Goal: Task Accomplishment & Management: Manage account settings

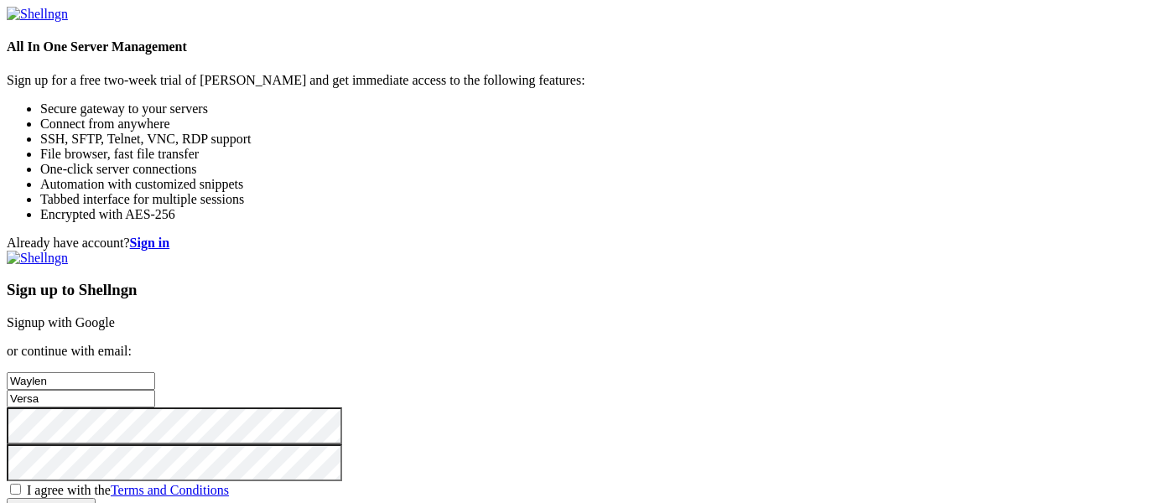
type input "Versa"
click at [155, 390] on input "Versa" at bounding box center [81, 399] width 148 height 18
paste input "[EMAIL_ADDRESS][DOMAIN_NAME]"
drag, startPoint x: 671, startPoint y: 307, endPoint x: 790, endPoint y: 312, distance: 119.2
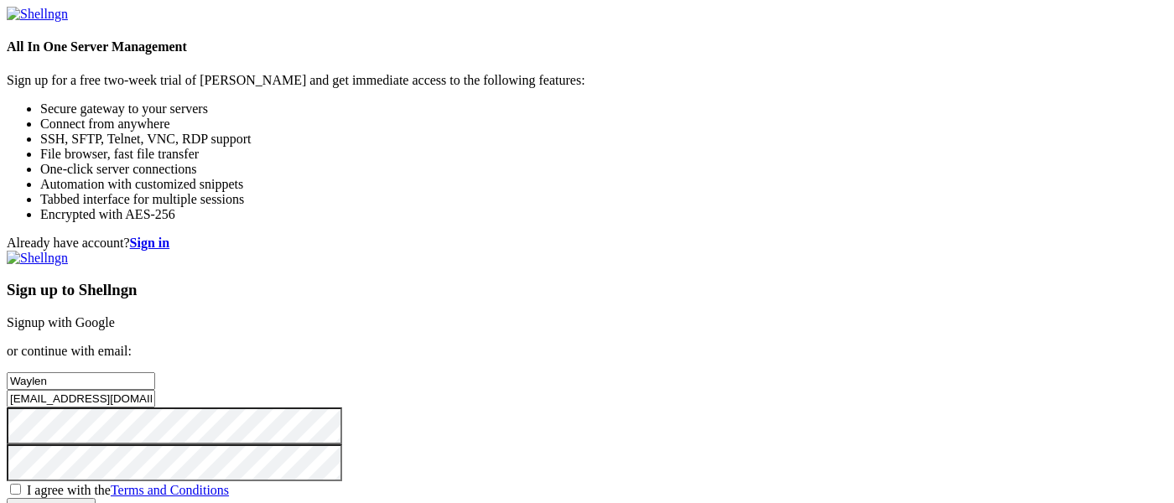
click at [155, 390] on input "[EMAIL_ADDRESS][DOMAIN_NAME]" at bounding box center [81, 399] width 148 height 18
type input "[EMAIL_ADDRESS][DOMAIN_NAME]"
click at [229, 483] on span "I agree with the Terms and Conditions" at bounding box center [128, 490] width 202 height 14
click at [21, 484] on input "I agree with the Terms and Conditions" at bounding box center [15, 489] width 11 height 11
checkbox input "true"
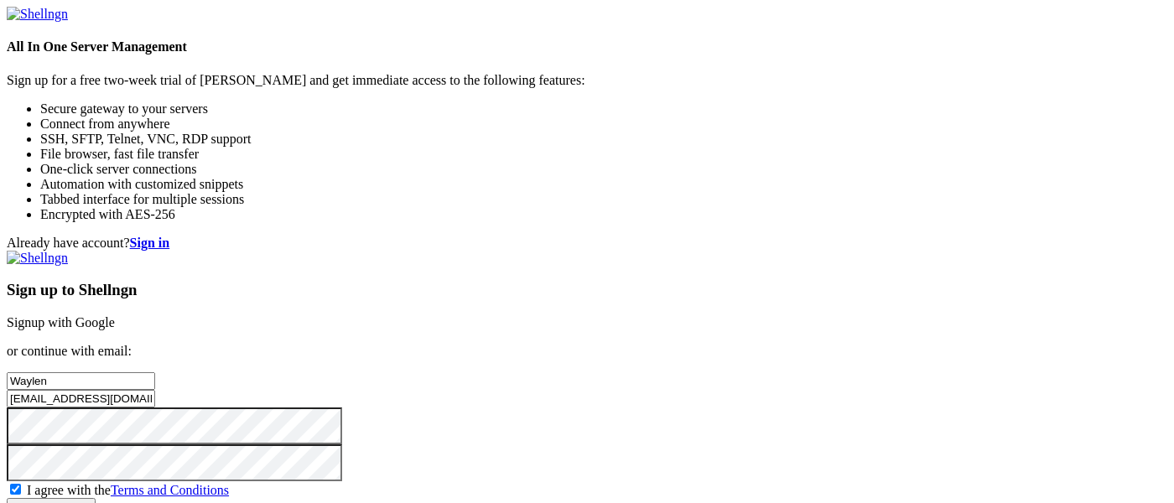
scroll to position [120, 0]
click at [96, 498] on input "Create account" at bounding box center [51, 507] width 89 height 18
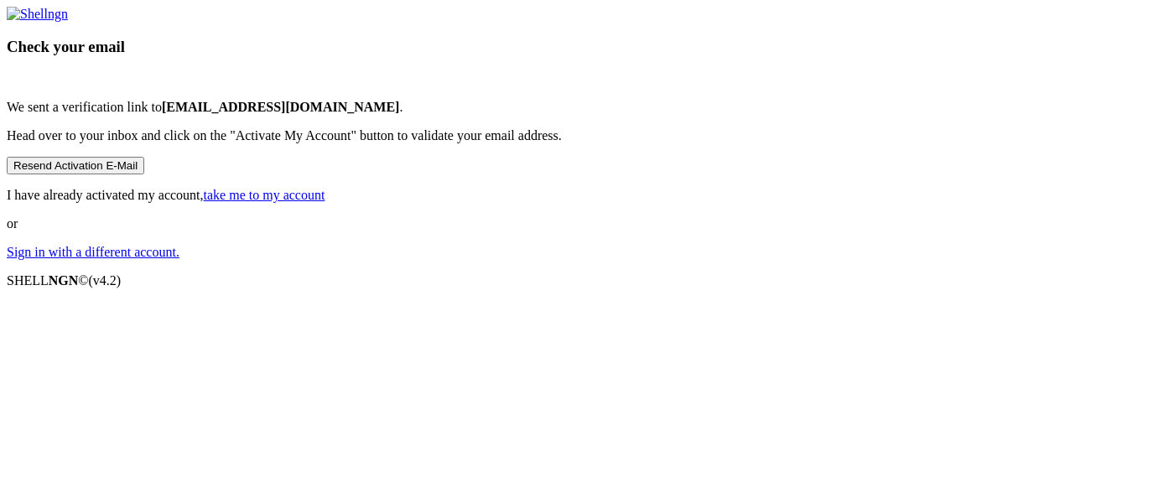
click at [325, 202] on link "take me to my account" at bounding box center [265, 195] width 122 height 14
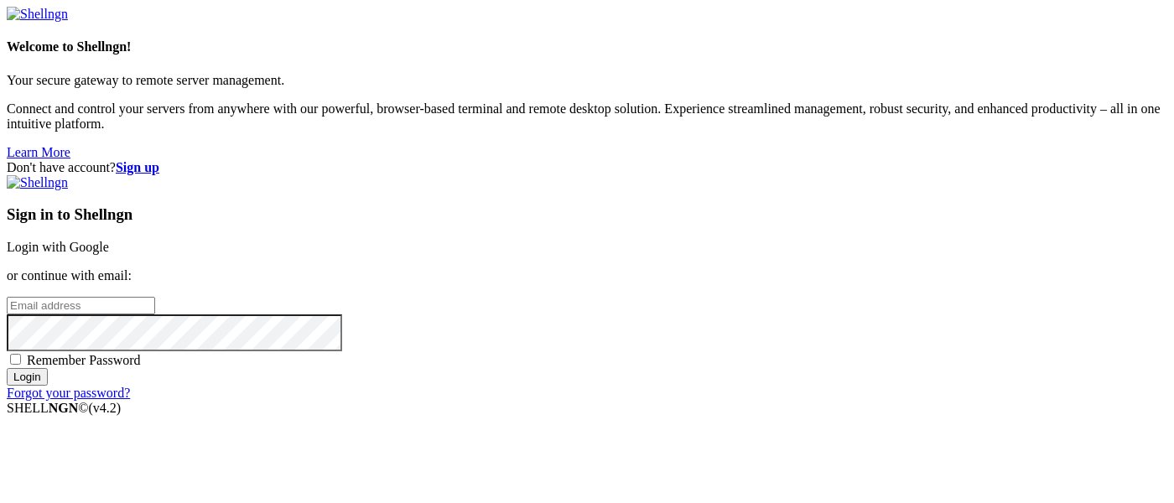
click at [155, 297] on input "email" at bounding box center [81, 306] width 148 height 18
paste input "[EMAIL_ADDRESS][DOMAIN_NAME]"
drag, startPoint x: 670, startPoint y: 241, endPoint x: 764, endPoint y: 241, distance: 93.9
click at [155, 297] on input "[EMAIL_ADDRESS][DOMAIN_NAME]" at bounding box center [81, 306] width 148 height 18
type input "[EMAIL_ADDRESS][DOMAIN_NAME]"
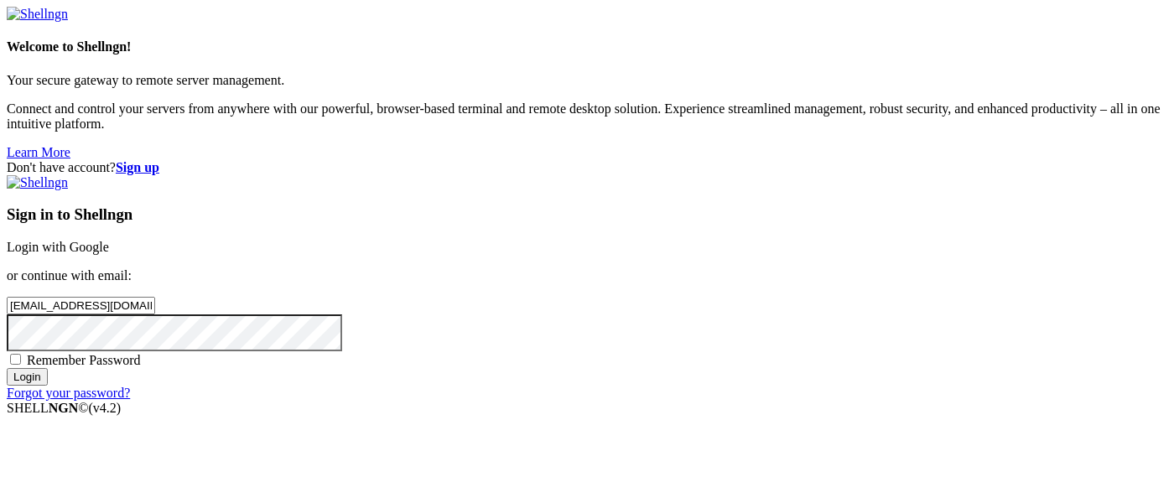
click at [48, 386] on input "Login" at bounding box center [27, 377] width 41 height 18
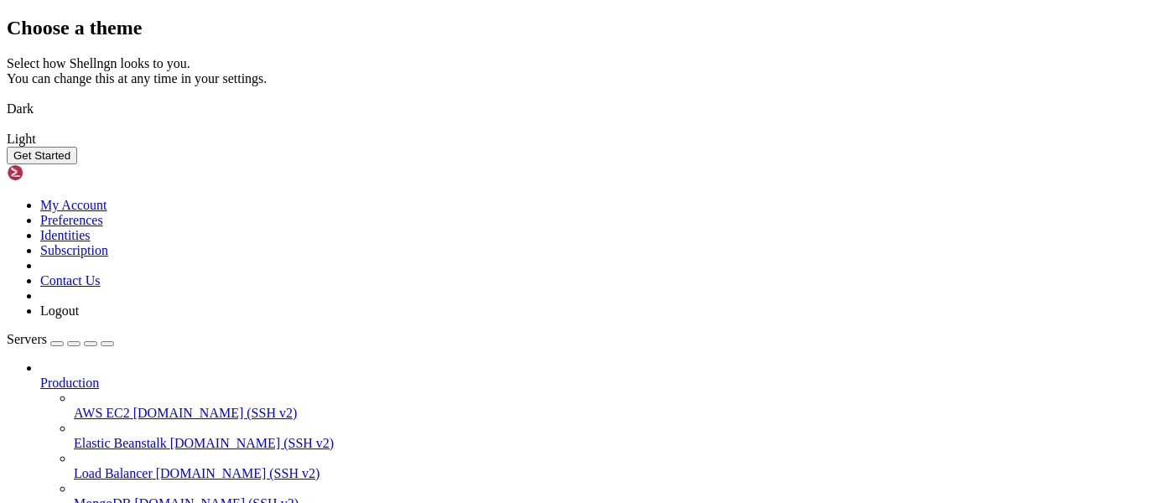
click at [7, 98] on img at bounding box center [7, 98] width 0 height 0
click at [77, 164] on button "Get Started" at bounding box center [42, 156] width 70 height 18
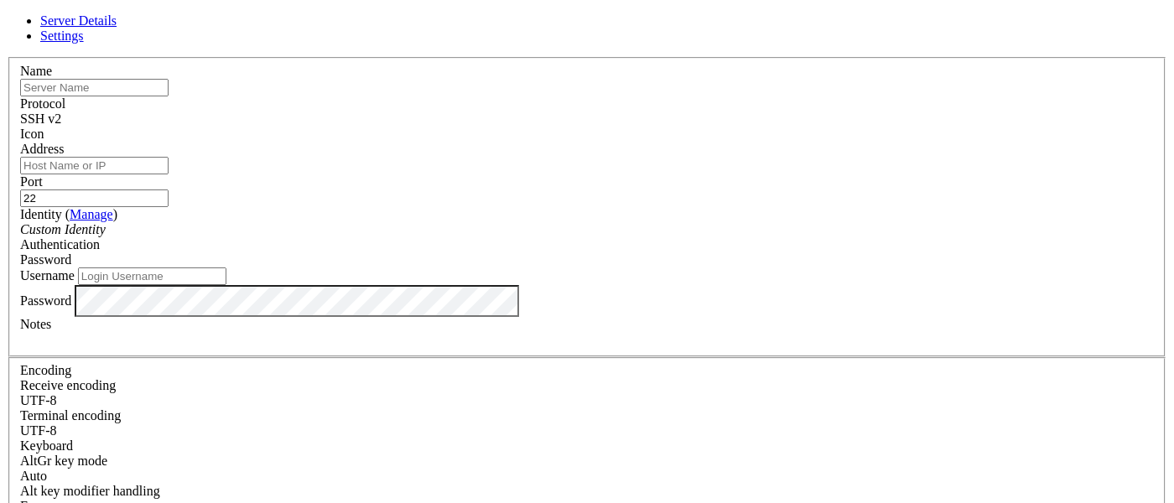
paste input "[TECHNICAL_ID]"
type input "[TECHNICAL_ID]"
click at [169, 174] on input "Address" at bounding box center [94, 166] width 148 height 18
paste input "[TECHNICAL_ID]"
type input "[TECHNICAL_ID]"
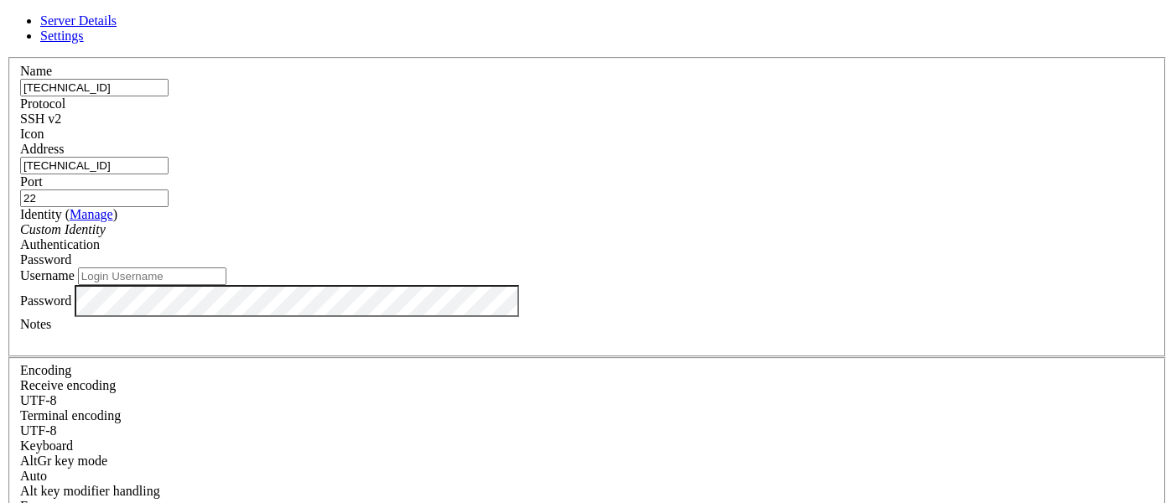
click at [106, 236] on icon "Custom Identity" at bounding box center [63, 229] width 86 height 14
click at [420, 237] on div "Custom Identity" at bounding box center [587, 229] width 1134 height 15
click at [226, 285] on input "Username" at bounding box center [152, 276] width 148 height 18
type input "[PERSON_NAME]"
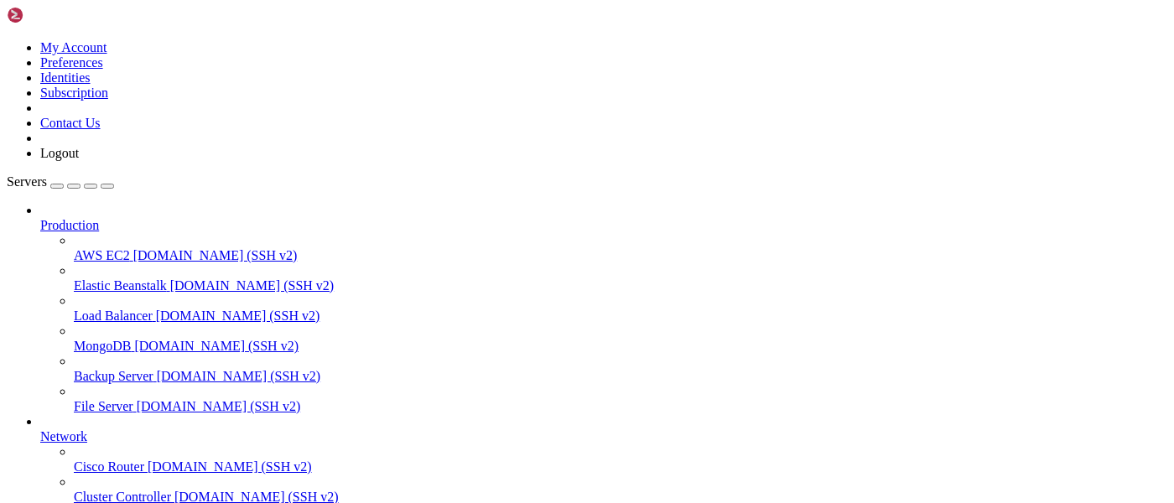
scroll to position [174, 0]
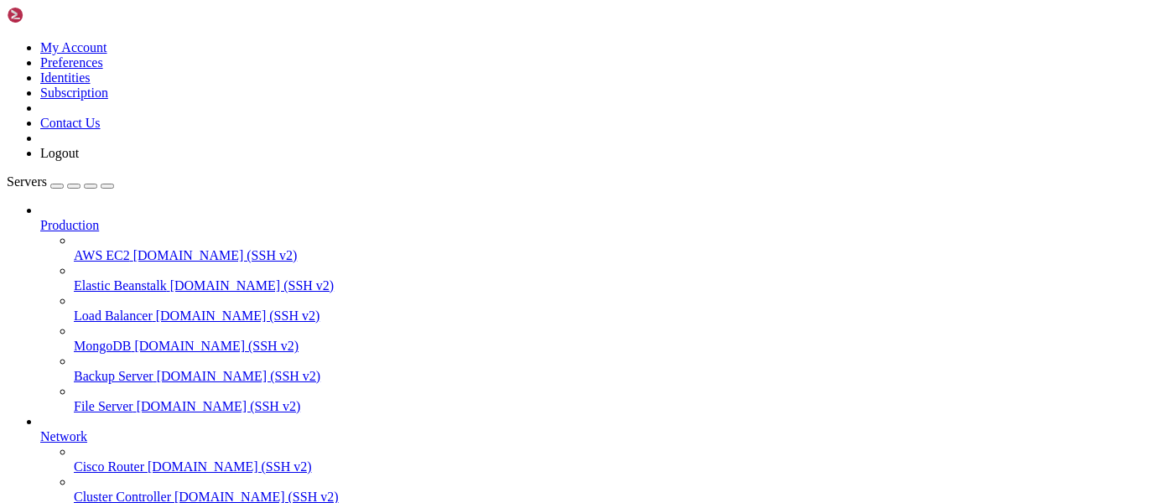
paste textarea "curl -H "Accept: application/vnd.github+json" -H "[AUTH_TOKEN]" "[URL][DOMAIN_N…"
type textarea "curl -H "Accept: application/vnd.github+json" -H "[AUTH_TOKEN]" "[URL][DOMAIN_N…"
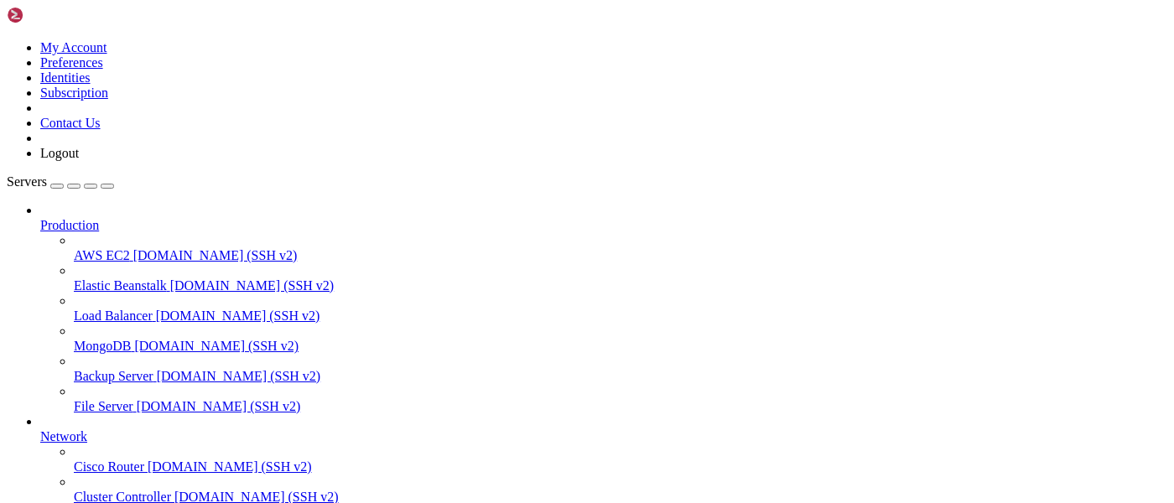
type input "/var/tmp/data"
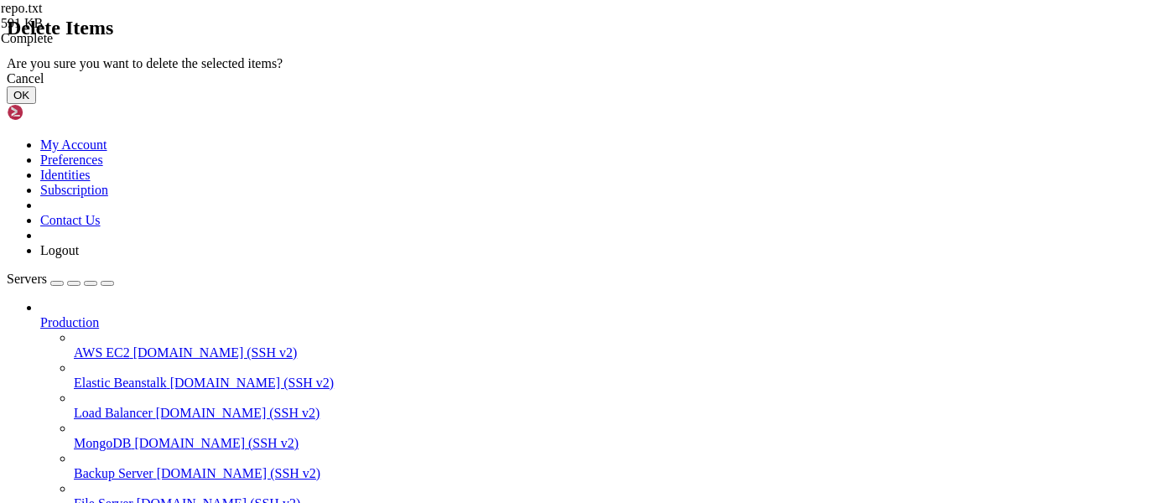
click at [795, 104] on div "Cancel OK" at bounding box center [587, 87] width 1161 height 33
click at [36, 104] on button "OK" at bounding box center [21, 95] width 29 height 18
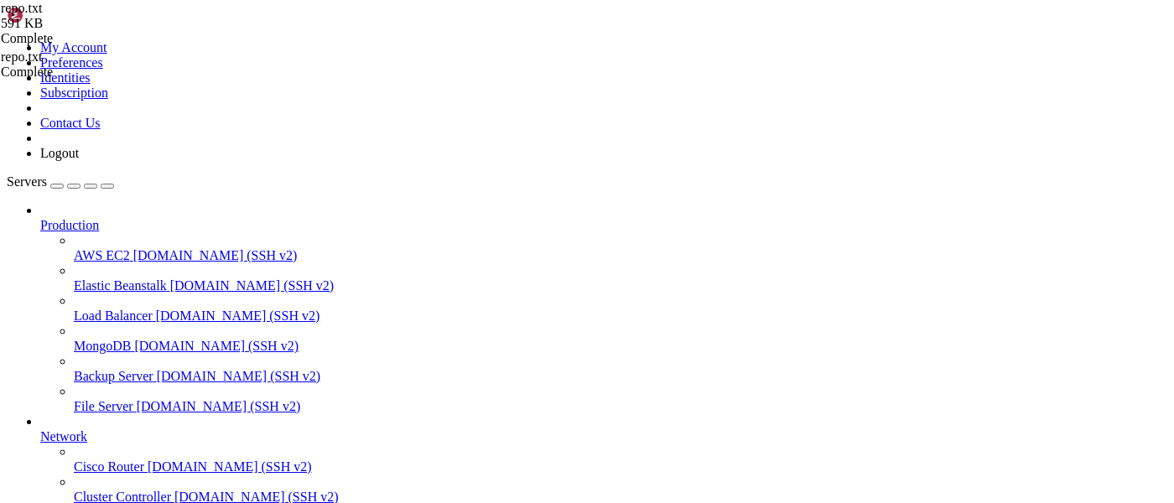
click at [7, 40] on icon at bounding box center [7, 40] width 0 height 0
click at [74, 248] on link "AWS EC2 [DOMAIN_NAME] (SSH v2)" at bounding box center [620, 255] width 1093 height 15
click at [81, 218] on span "Production" at bounding box center [69, 225] width 59 height 14
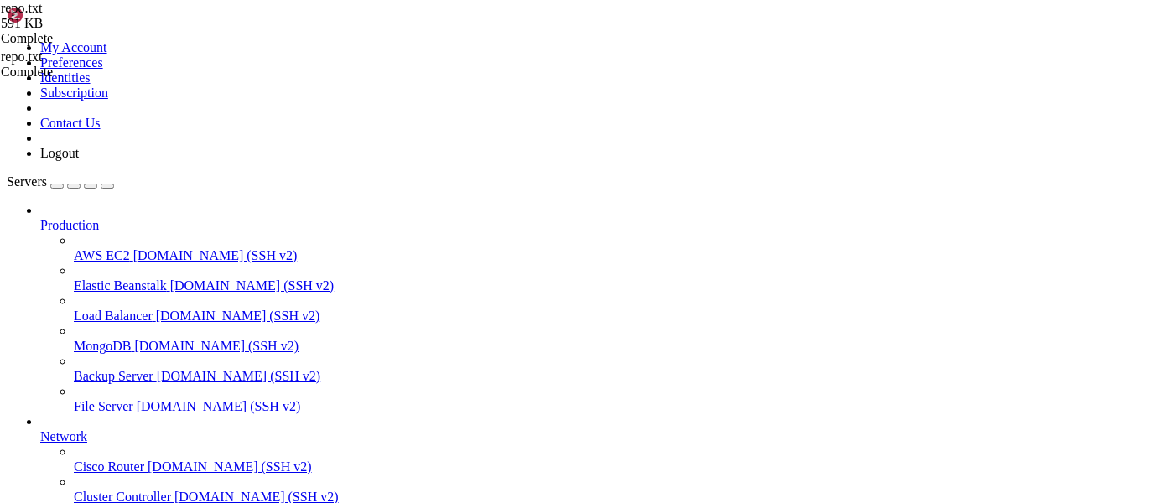
click at [40, 218] on icon at bounding box center [40, 218] width 0 height 0
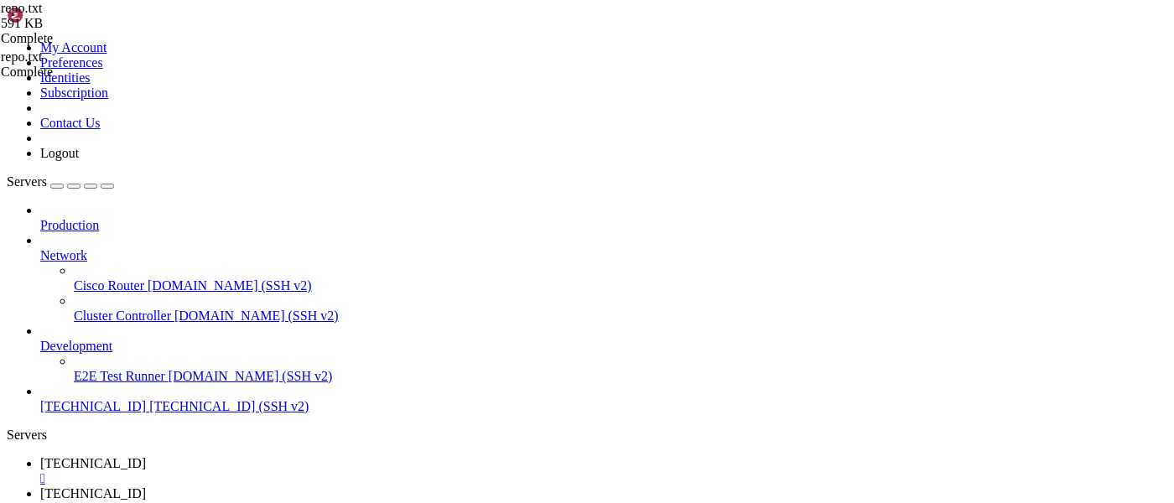
click at [199, 233] on div at bounding box center [603, 240] width 1127 height 15
click at [7, 40] on link at bounding box center [7, 40] width 0 height 0
click at [77, 388] on div "Production Network Cisco Router [DOMAIN_NAME] (SSH v2) Cluster Controller [DOMA…" at bounding box center [587, 308] width 1161 height 211
click at [149, 399] on span "[TECHNICAL_ID] (SSH v2)" at bounding box center [228, 406] width 159 height 14
click at [57, 186] on div "button" at bounding box center [57, 186] width 0 height 0
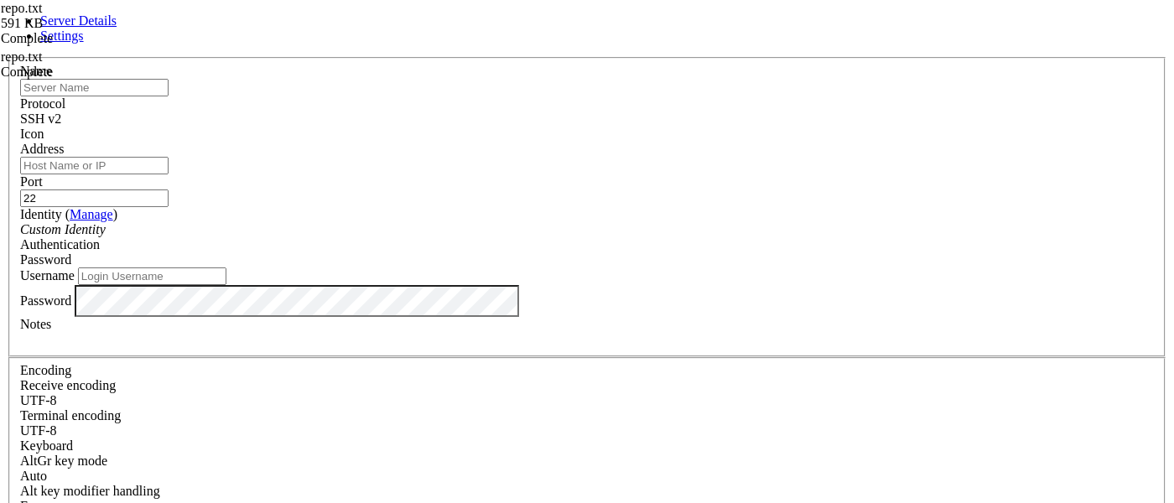
click at [169, 96] on input "text" at bounding box center [94, 88] width 148 height 18
paste input "[TECHNICAL_ID]"
type input "[TECHNICAL_ID]"
click at [169, 174] on input "Address" at bounding box center [94, 166] width 148 height 18
paste input "[TECHNICAL_ID]"
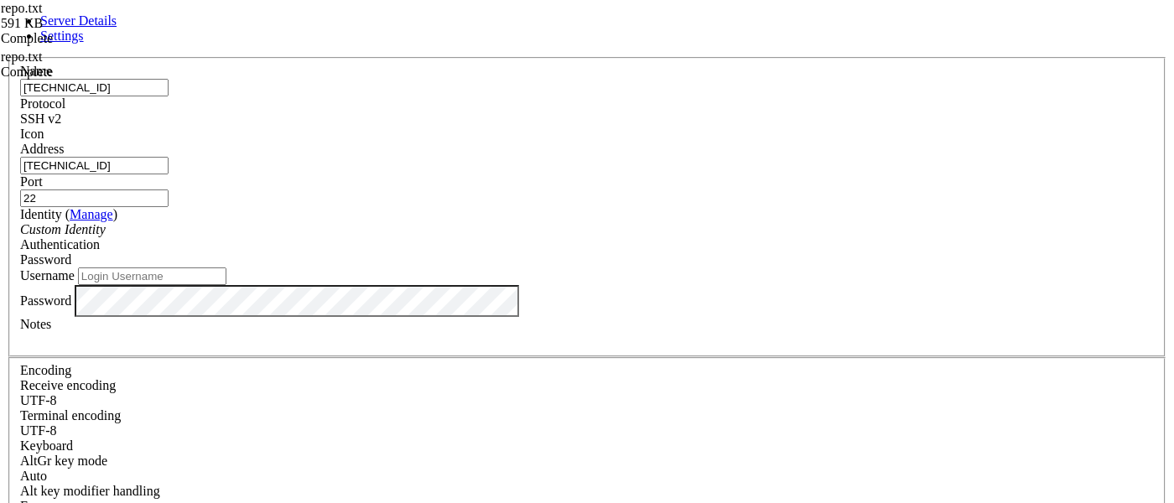
type input "[TECHNICAL_ID]"
click at [226, 285] on input "Username" at bounding box center [152, 276] width 148 height 18
paste input "devopsadmin"
type input "devopsadmin"
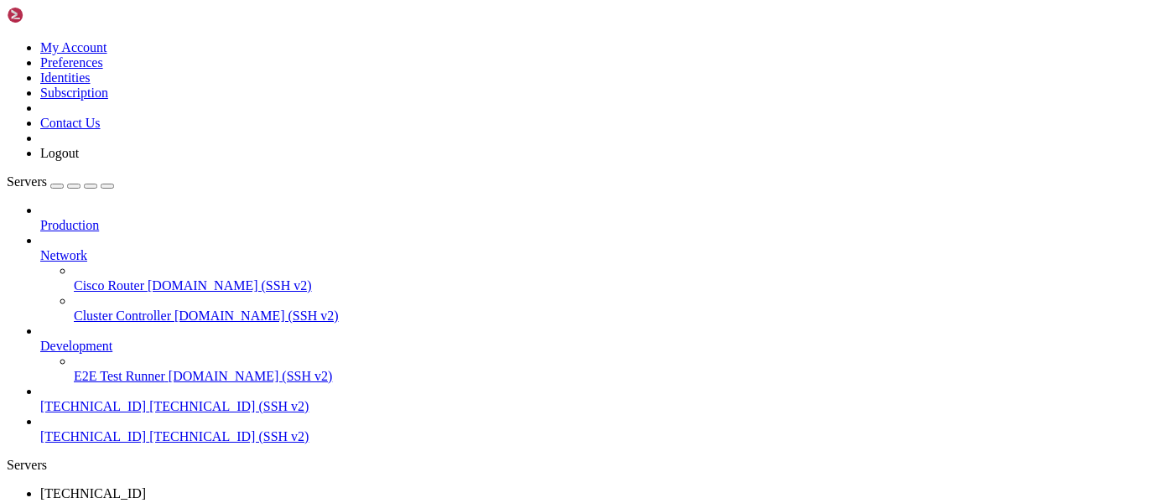
drag, startPoint x: 523, startPoint y: 1150, endPoint x: 258, endPoint y: 1148, distance: 265.0
copy x-row "history -c && history -w && history -c"
paste textarea "history -c && history -w && history -c"
type textarea "history -c && history -w && history -c"
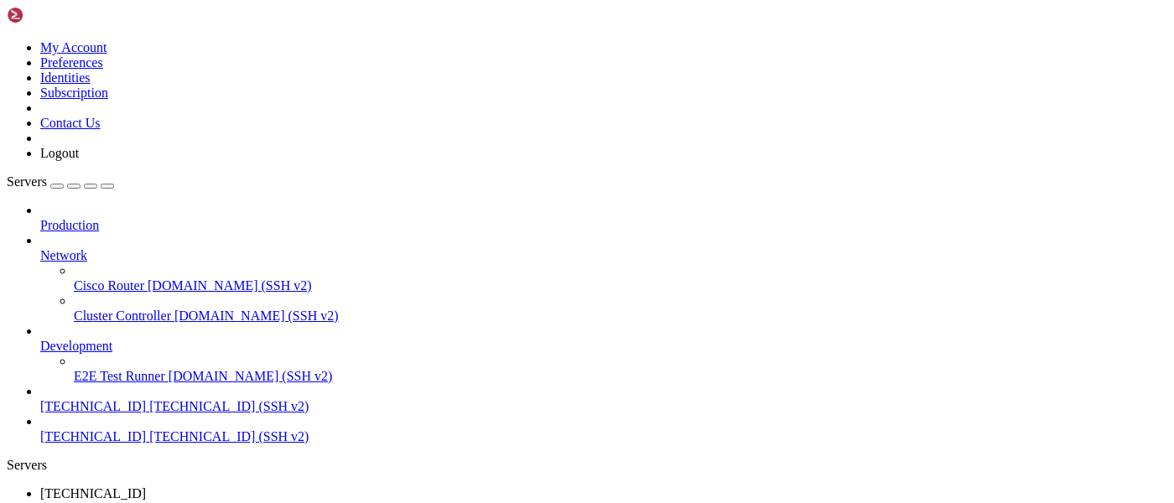
scroll to position [13, 0]
click at [316, 501] on div "" at bounding box center [603, 508] width 1127 height 15
click at [146, 444] on div "Production Network Cisco Router [DOMAIN_NAME] (SSH v2) Cluster Controller [DOMA…" at bounding box center [587, 323] width 1161 height 241
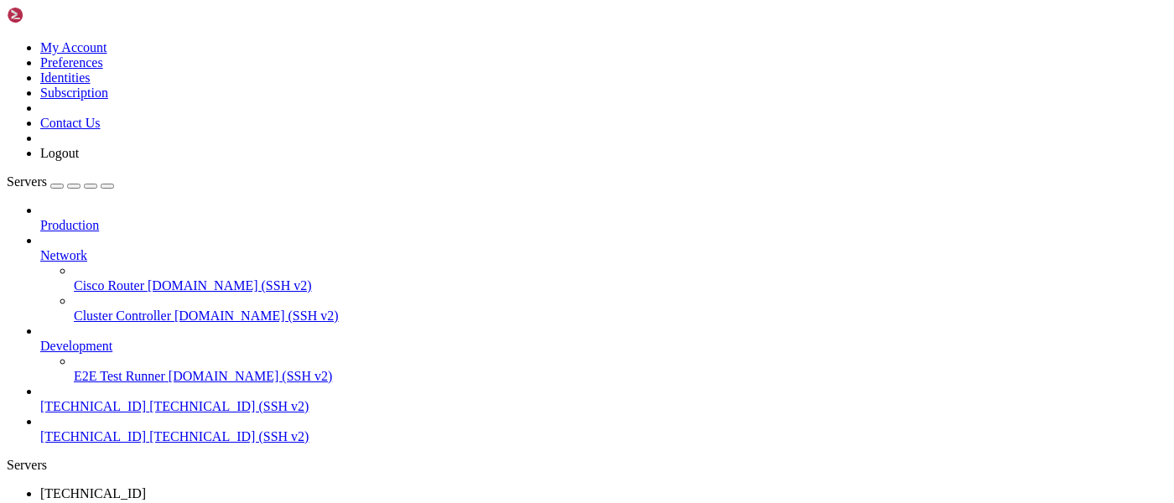
click at [314, 501] on div "" at bounding box center [603, 508] width 1127 height 15
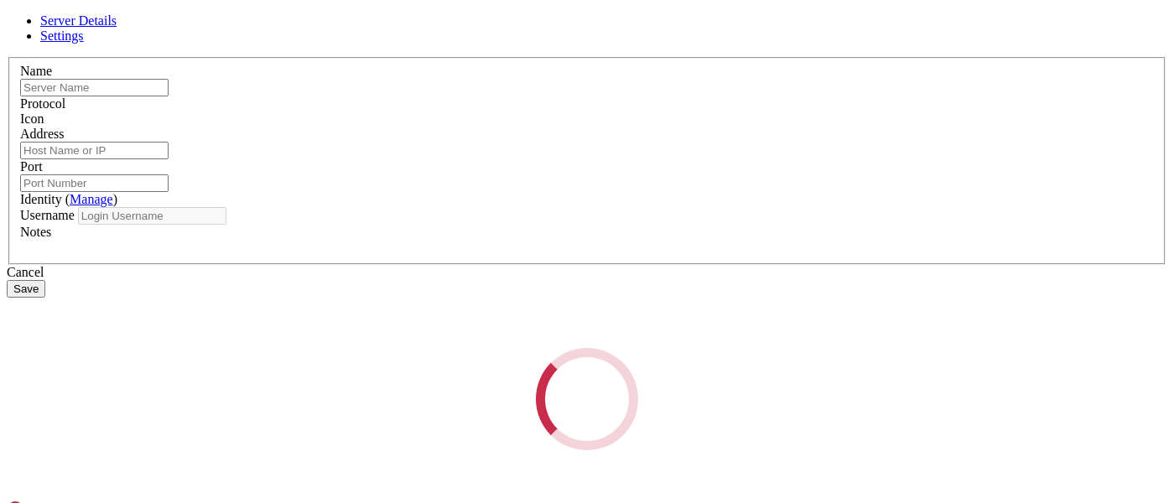
type input "[TECHNICAL_ID]"
type input "22"
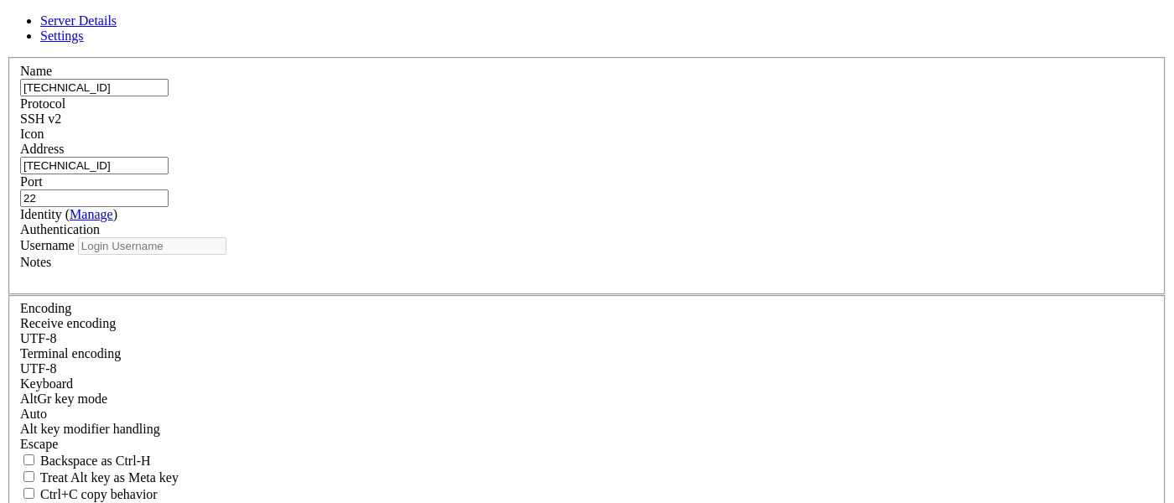
type input "devopsadmin"
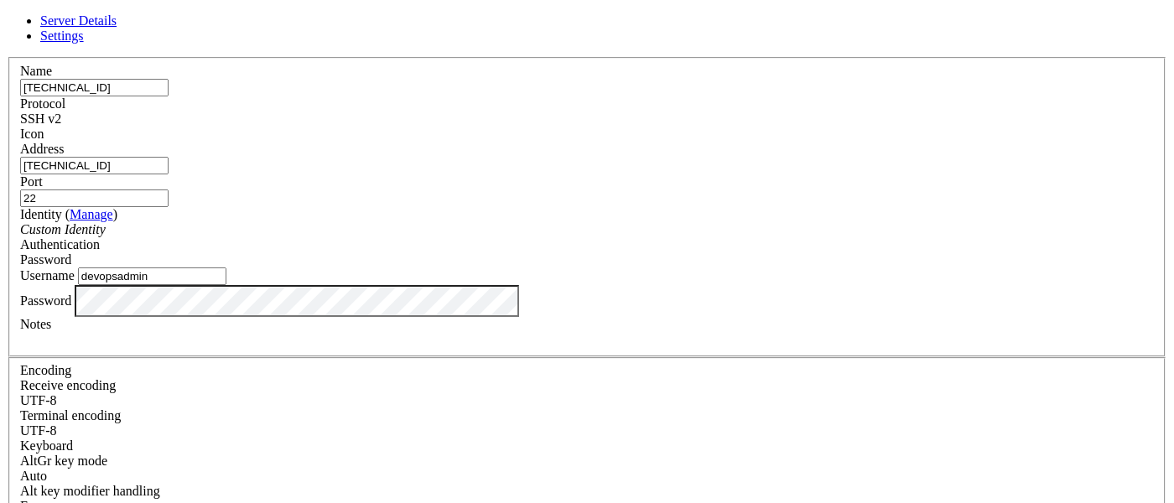
click at [169, 174] on input "[TECHNICAL_ID]" at bounding box center [94, 166] width 148 height 18
paste input "[TECHNICAL_ID]"
type input "[TECHNICAL_ID]"
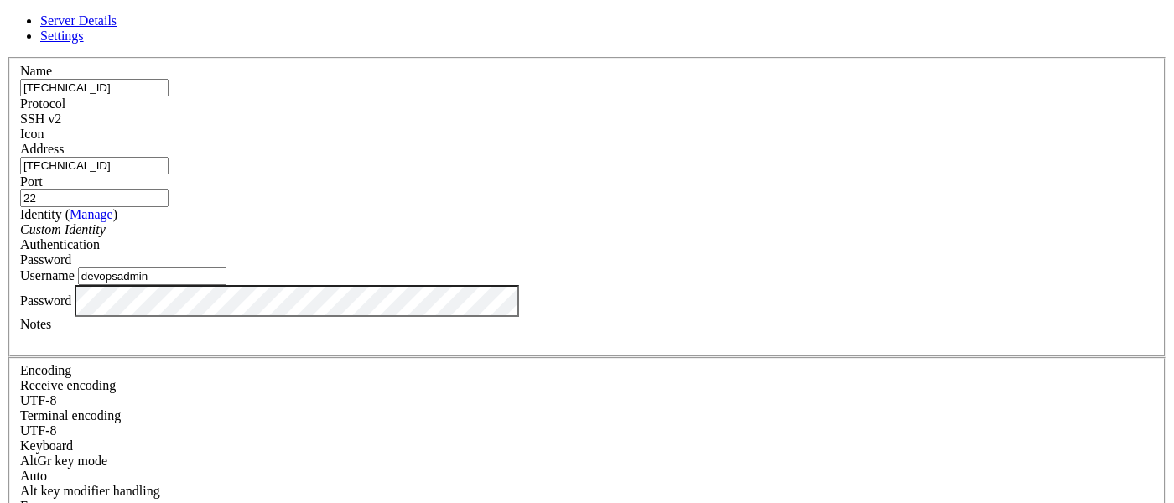
click at [169, 96] on input "[TECHNICAL_ID]" at bounding box center [94, 88] width 148 height 18
paste input "[TECHNICAL_ID]"
type input "[TECHNICAL_ID]"
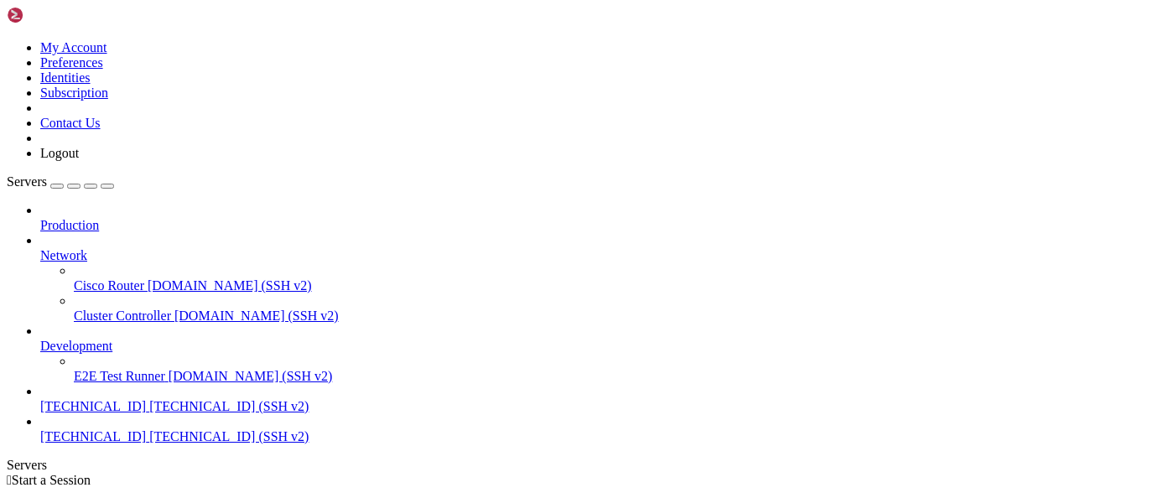
click at [149, 399] on span "[TECHNICAL_ID] (SSH v2)" at bounding box center [228, 406] width 159 height 14
click at [100, 429] on span "[TECHNICAL_ID]" at bounding box center [93, 436] width 106 height 14
click at [318, 501] on div "" at bounding box center [603, 508] width 1127 height 15
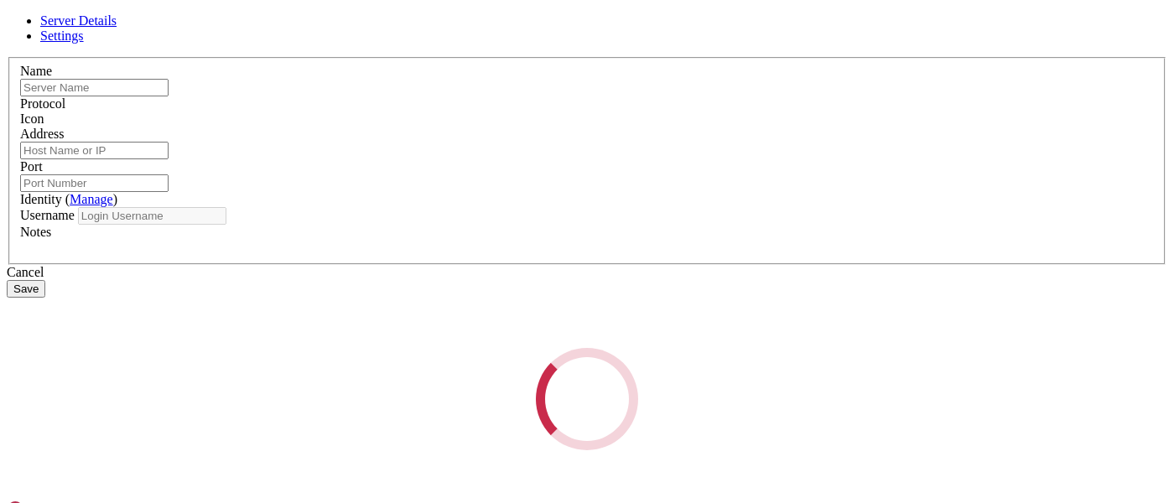
type input "[TECHNICAL_ID]"
type input "22"
type input "devopsadmin"
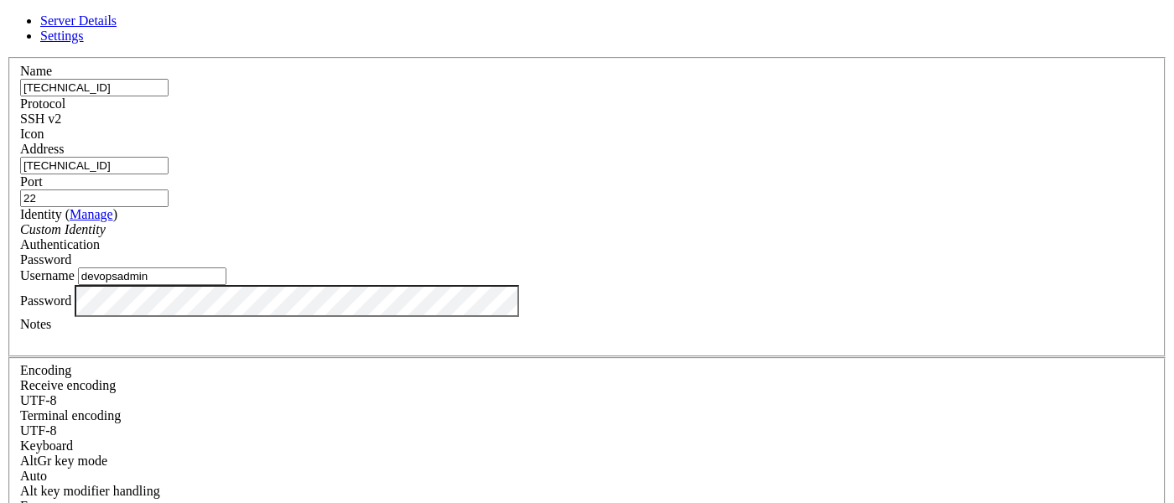
click at [169, 96] on input "[TECHNICAL_ID]" at bounding box center [94, 88] width 148 height 18
paste input "[TECHNICAL_ID]"
type input "[TECHNICAL_ID]"
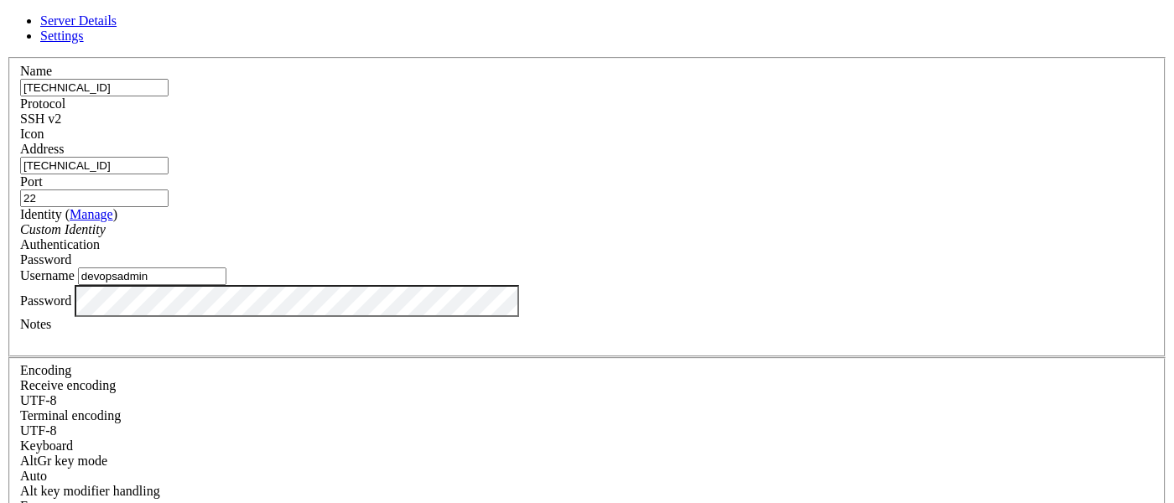
click at [169, 169] on input "[TECHNICAL_ID]" at bounding box center [94, 166] width 148 height 18
paste input "[TECHNICAL_ID]"
type input "[TECHNICAL_ID]"
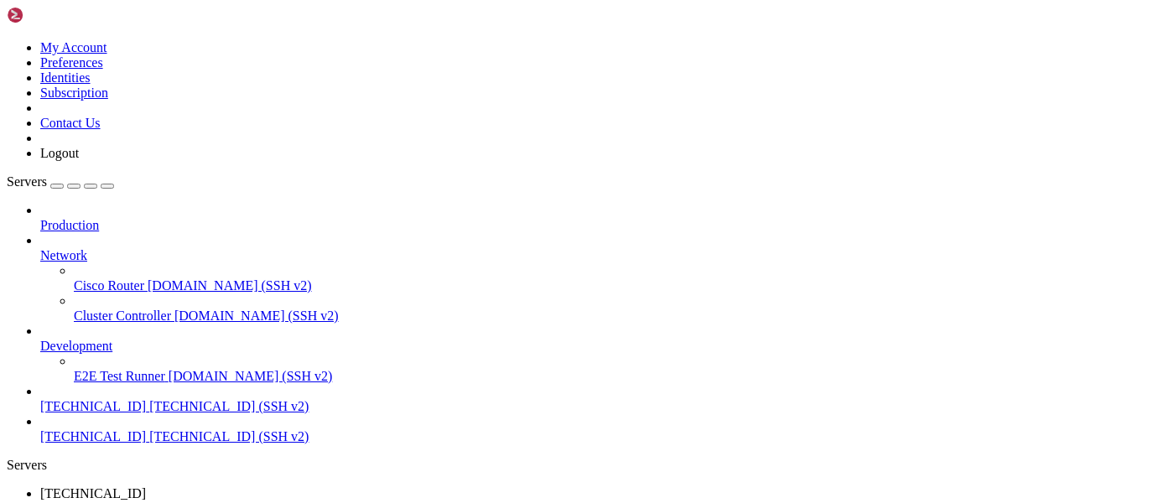
drag, startPoint x: 304, startPoint y: 59, endPoint x: 546, endPoint y: 67, distance: 242.5
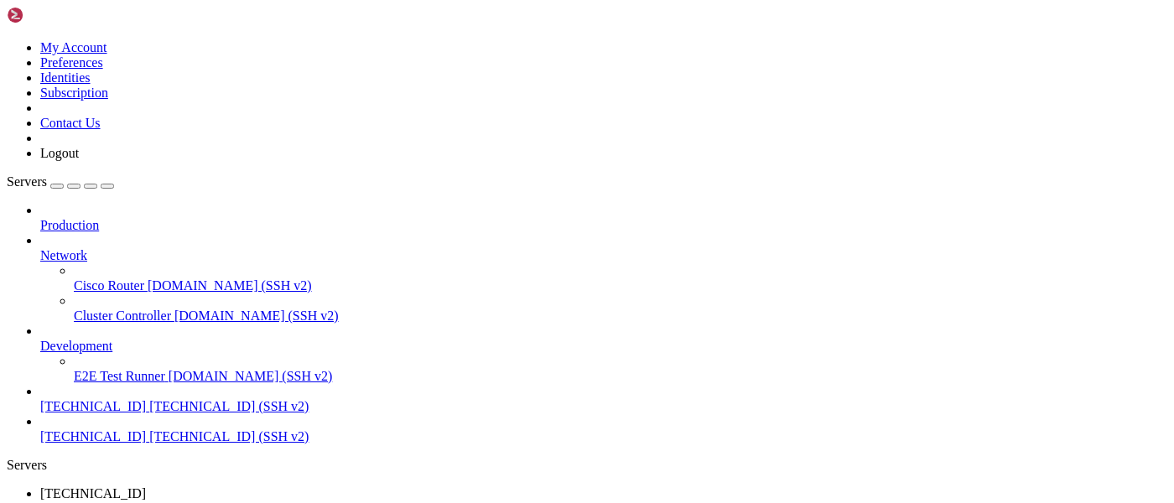
scroll to position [1082, 0]
click at [169, 76] on div ".bash_history 0 Bytes / 5 KB .bash_history 0% 0 %" at bounding box center [85, 38] width 168 height 75
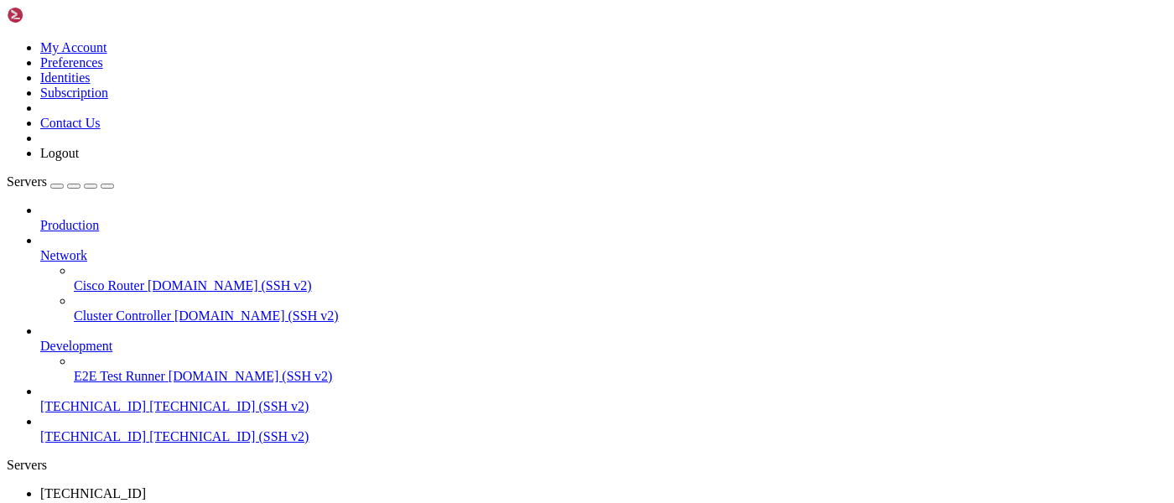
scroll to position [164, 0]
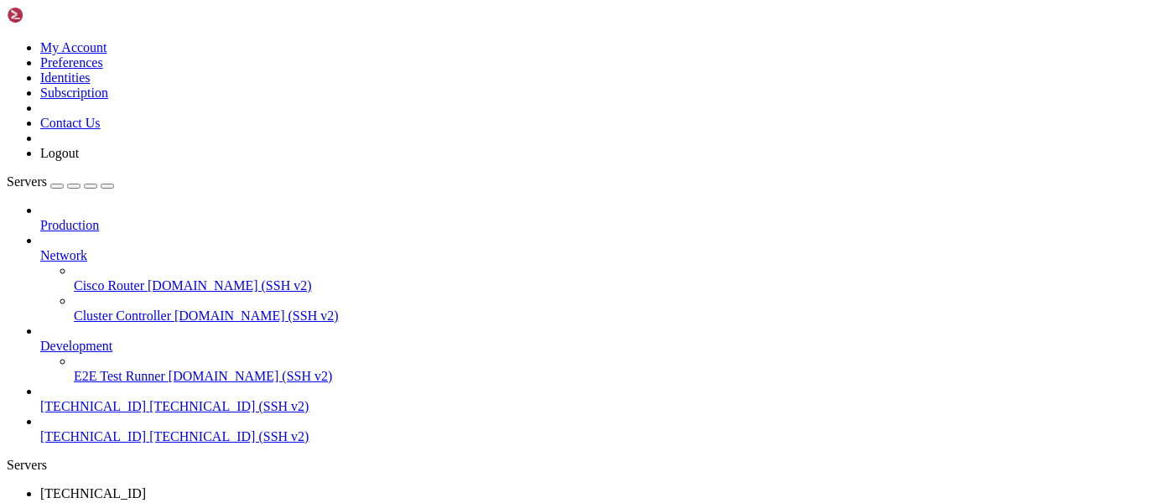
scroll to position [0, 0]
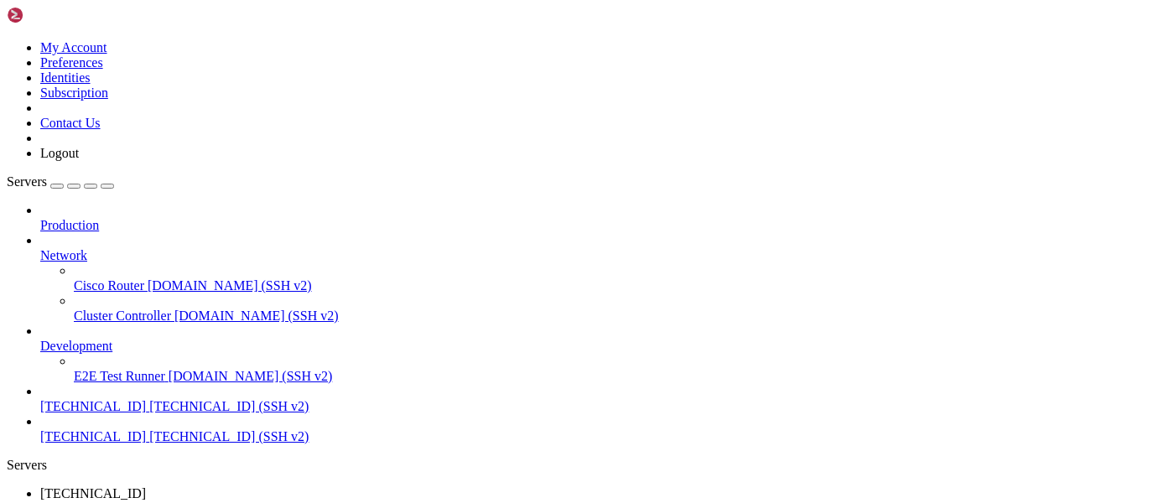
click at [1077, 232] on div "WP_Programming.py 15 KB Complete" at bounding box center [587, 251] width 1174 height 503
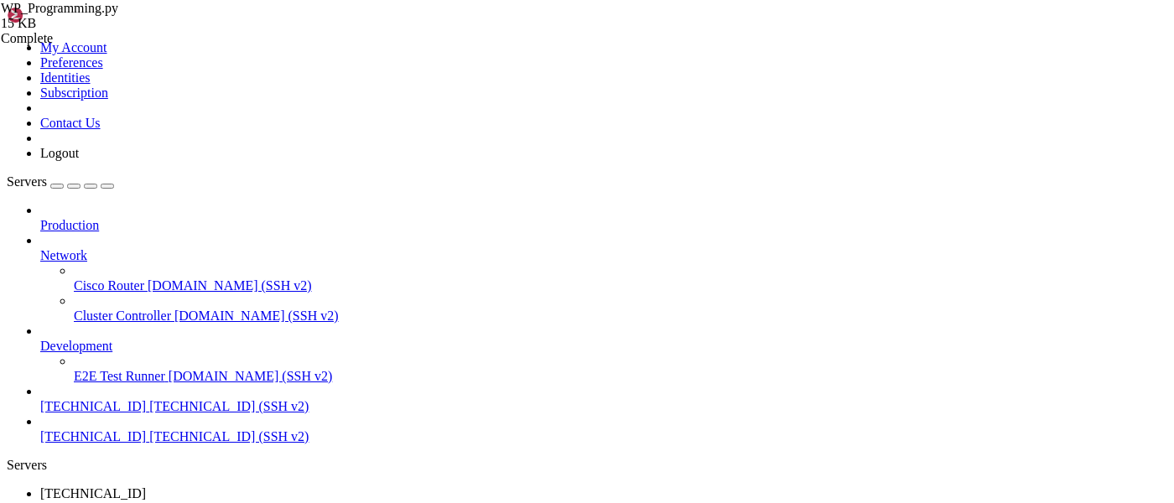
click at [169, 46] on div "Complete" at bounding box center [85, 38] width 168 height 15
drag, startPoint x: 377, startPoint y: 371, endPoint x: 389, endPoint y: 360, distance: 16.6
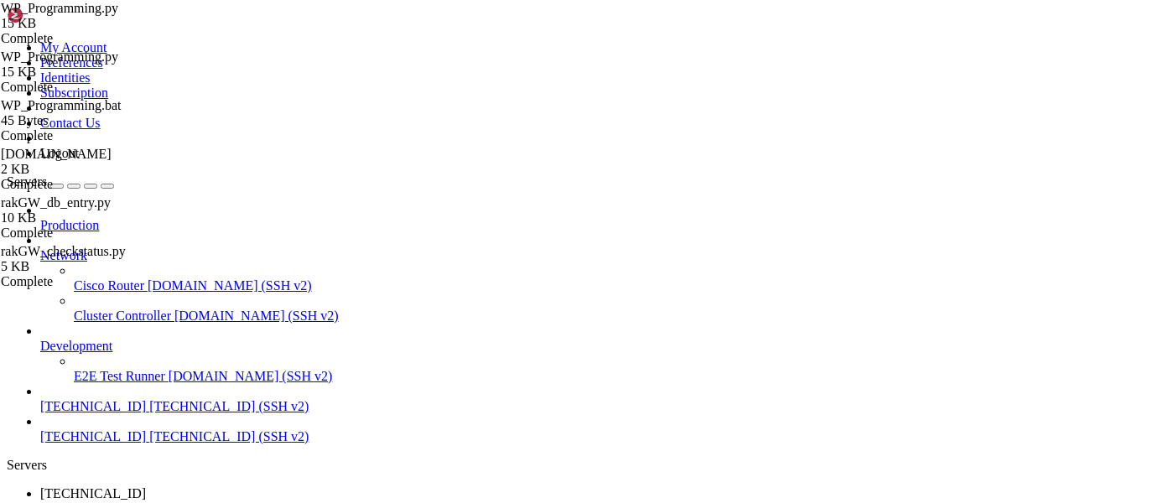
scroll to position [0, 0]
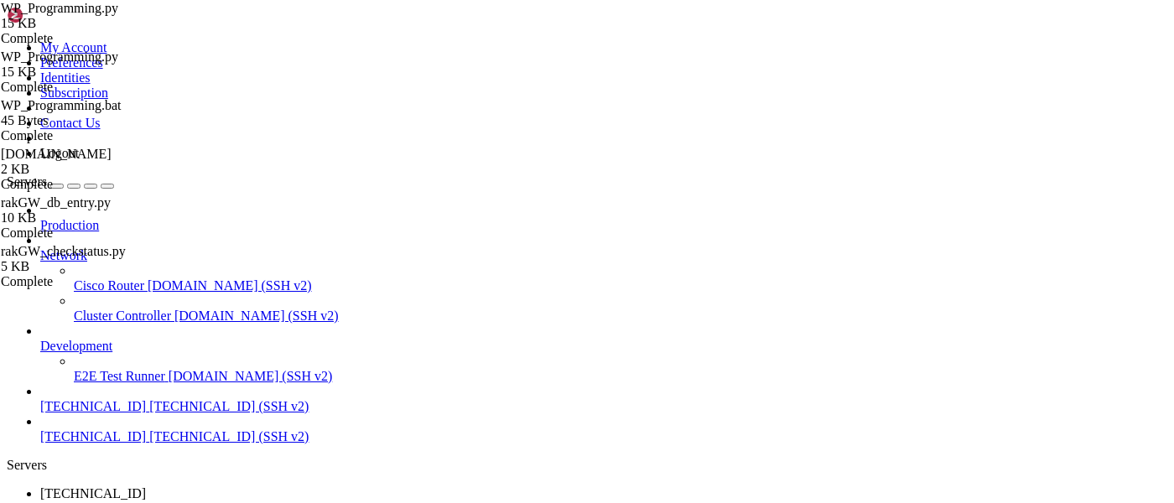
click at [169, 323] on span ".env 3 KB" at bounding box center [85, 308] width 168 height 30
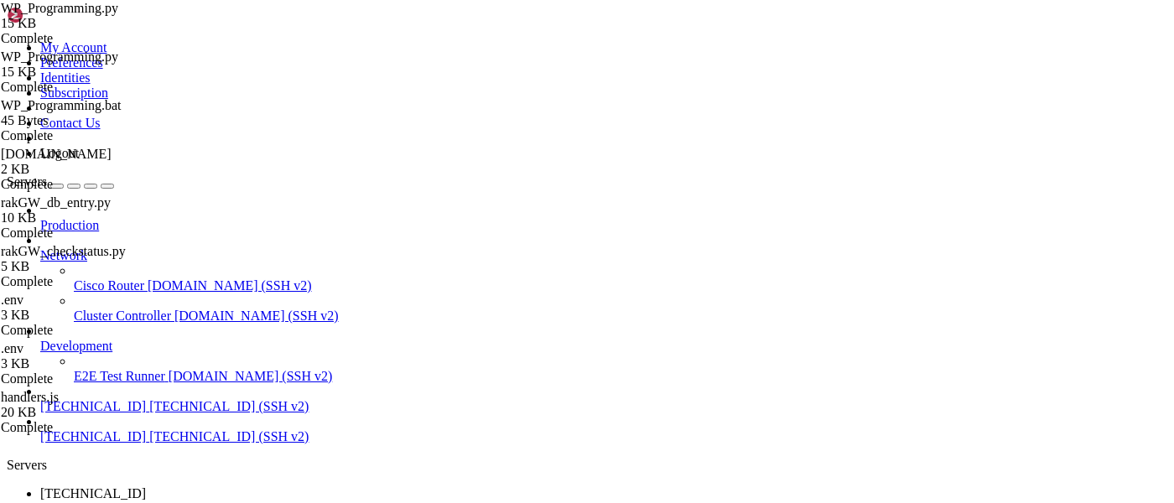
type input "/home/sbxadmin"
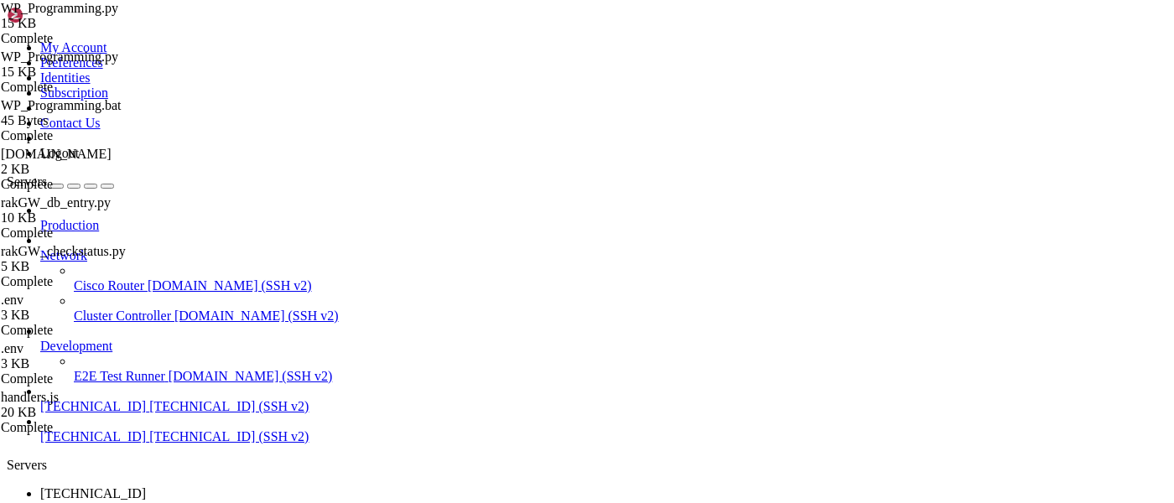
scroll to position [0, 0]
click at [267, 486] on link "[TECHNICAL_ID] " at bounding box center [603, 501] width 1127 height 30
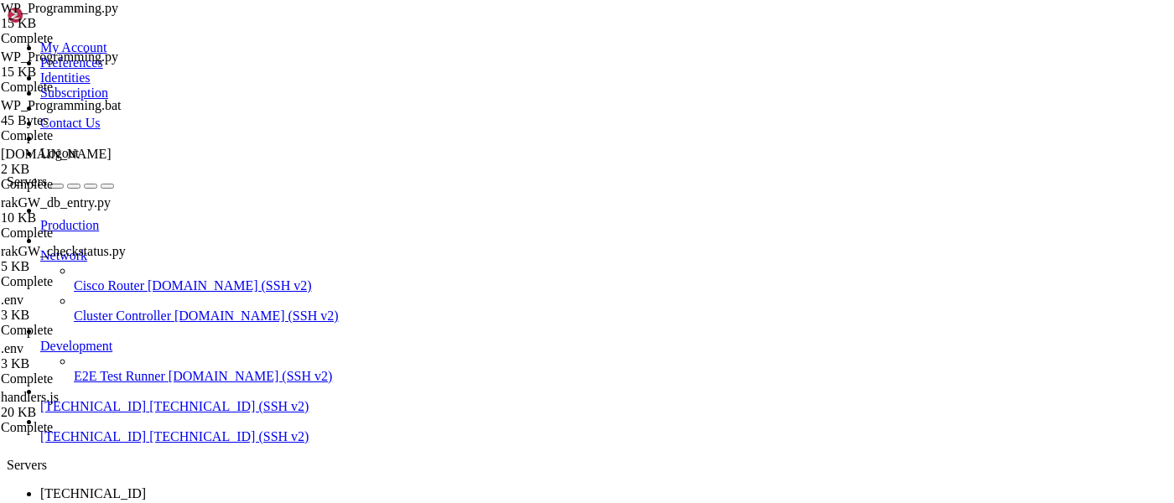
click at [301, 486] on link "[TECHNICAL_ID] " at bounding box center [603, 501] width 1127 height 30
paste textarea "sbxadmin"
type textarea "sbxadmin"
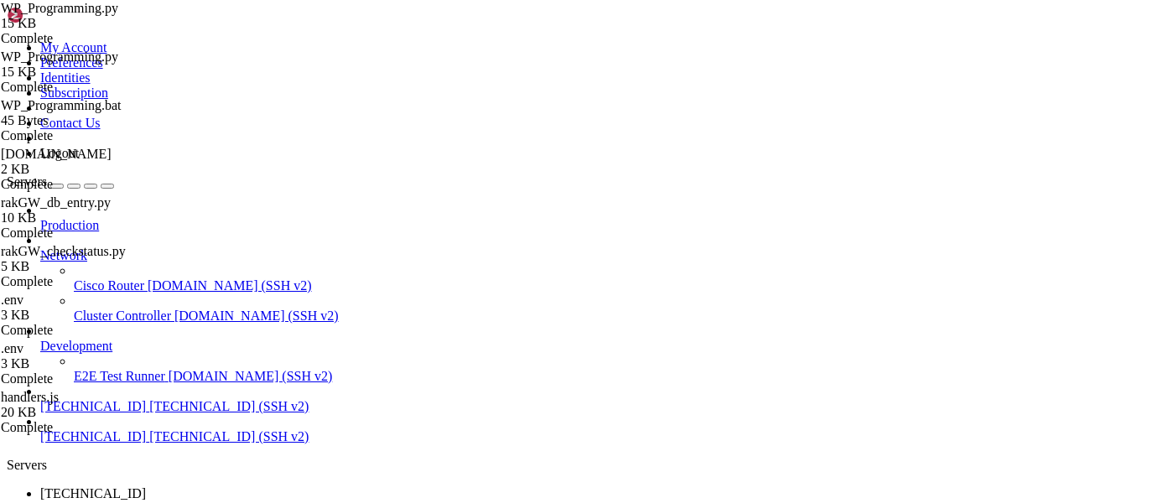
click at [146, 486] on span "[TECHNICAL_ID]" at bounding box center [93, 493] width 106 height 14
paste textarea "/home/sbxadmin"
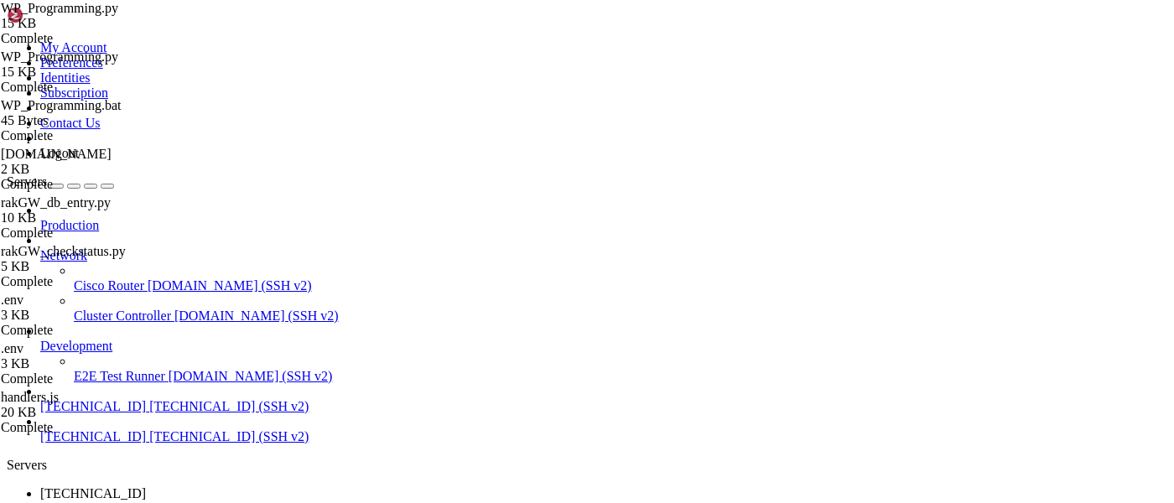
type textarea "/home/sbxadmin"
drag, startPoint x: 598, startPoint y: 1164, endPoint x: 8, endPoint y: 1160, distance: 589.5
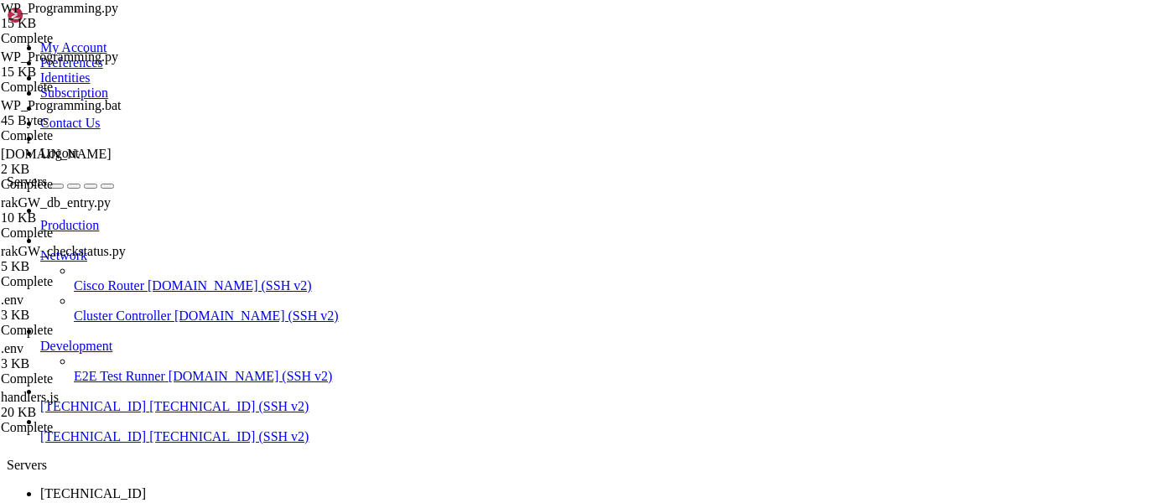
copy x-row "i"
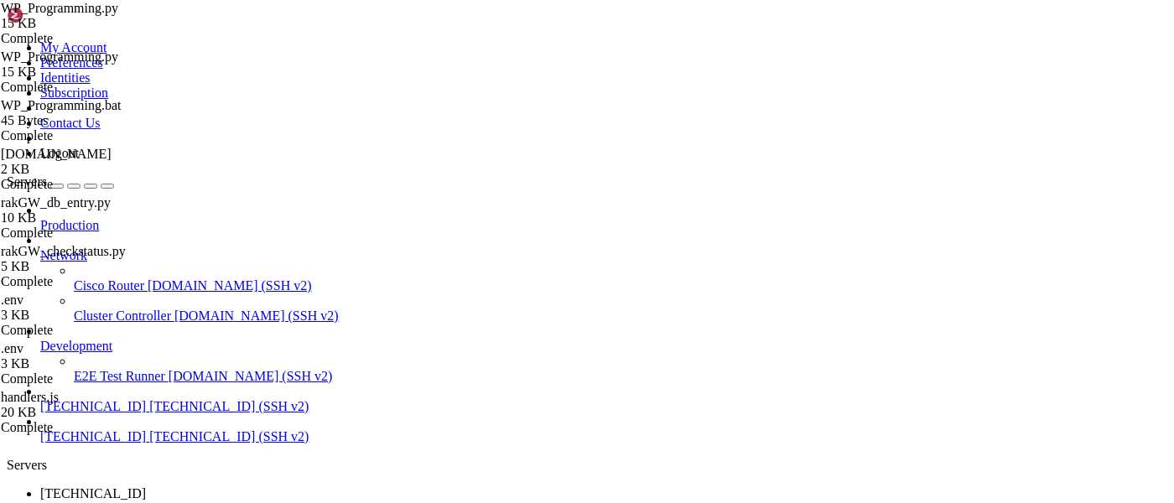
copy x-row "crystalchen"
drag, startPoint x: 600, startPoint y: 1164, endPoint x: 15, endPoint y: 1167, distance: 585.3
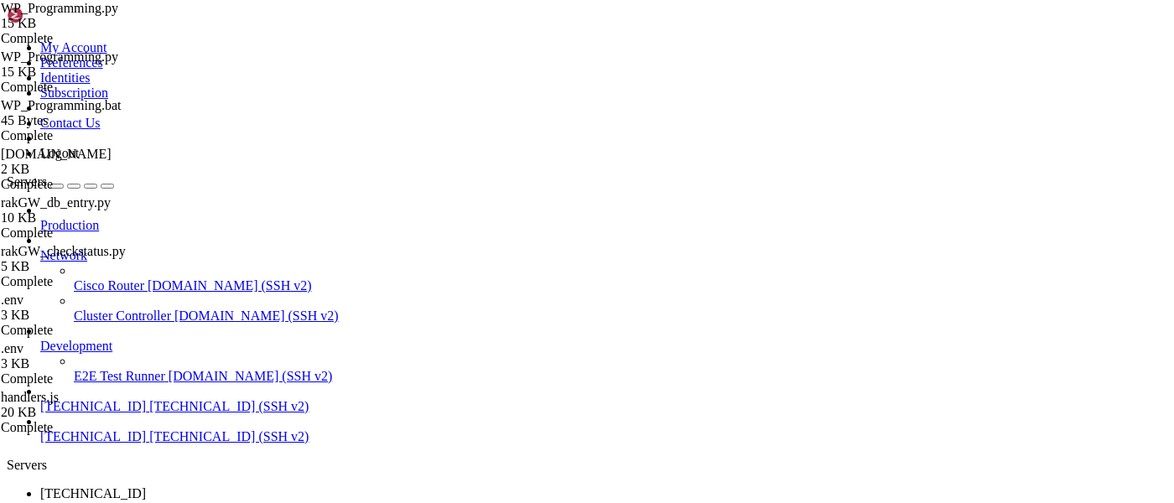
copy x-row "ssh -i /Users/crystalchen/Documents/MFG_VM/vm-sbxapi_key.pem sbxadmin@[TECHNICA…"
drag, startPoint x: 211, startPoint y: 885, endPoint x: 15, endPoint y: 883, distance: 196.2
copy x-row "ssh Trackonomy@[TECHNICAL_ID]"
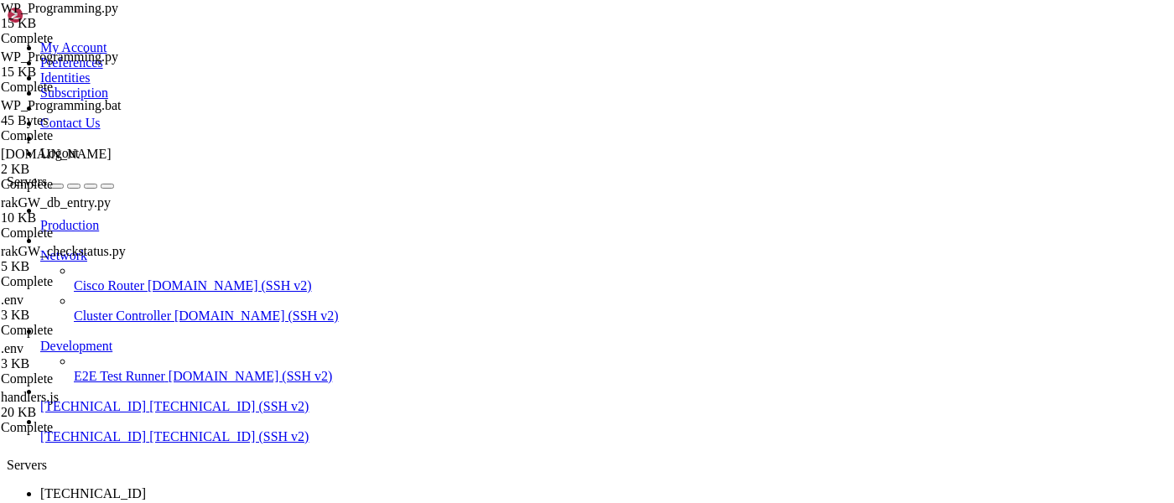
paste textarea "ssh Trackonomy@[TECHNICAL_ID]"
type textarea "ssh Trackonomy@[TECHNICAL_ID]"
drag, startPoint x: 164, startPoint y: 1010, endPoint x: 101, endPoint y: 1010, distance: 63.7
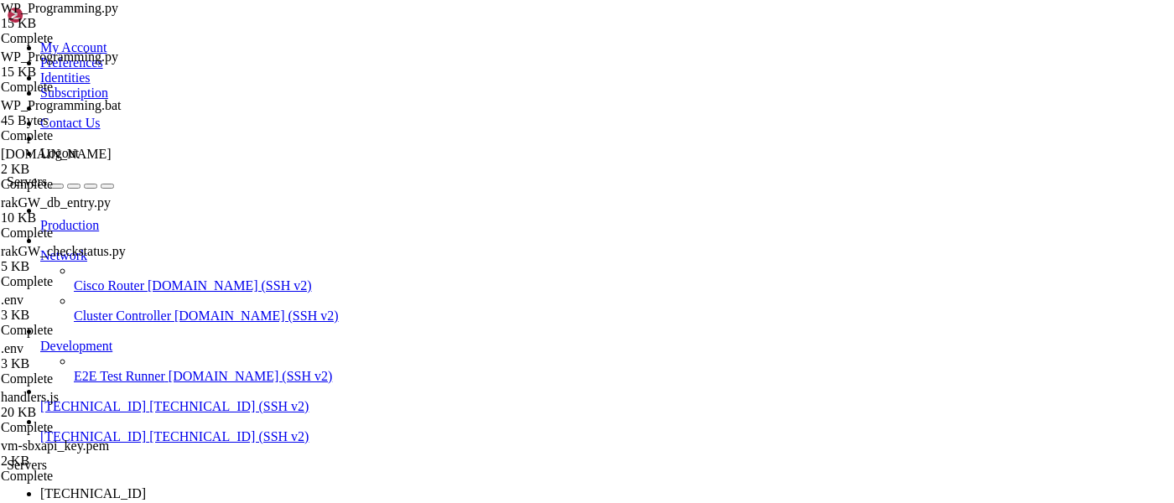
type input "/home"
click at [273, 486] on link "[TECHNICAL_ID] " at bounding box center [603, 501] width 1127 height 30
click at [321, 501] on div "" at bounding box center [603, 508] width 1127 height 15
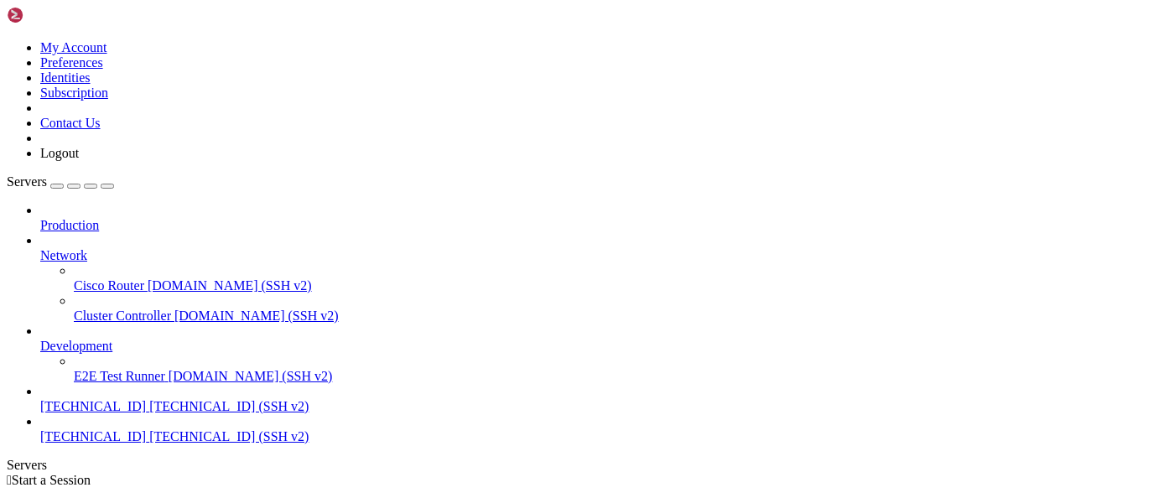
click at [149, 429] on span "[TECHNICAL_ID] (SSH v2)" at bounding box center [228, 436] width 159 height 14
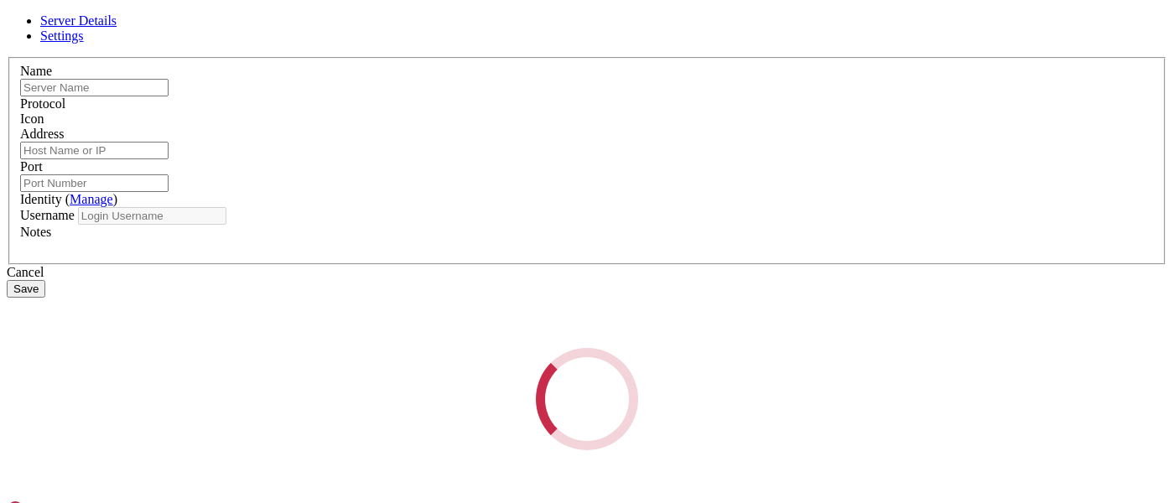
type input "[TECHNICAL_ID]"
type input "22"
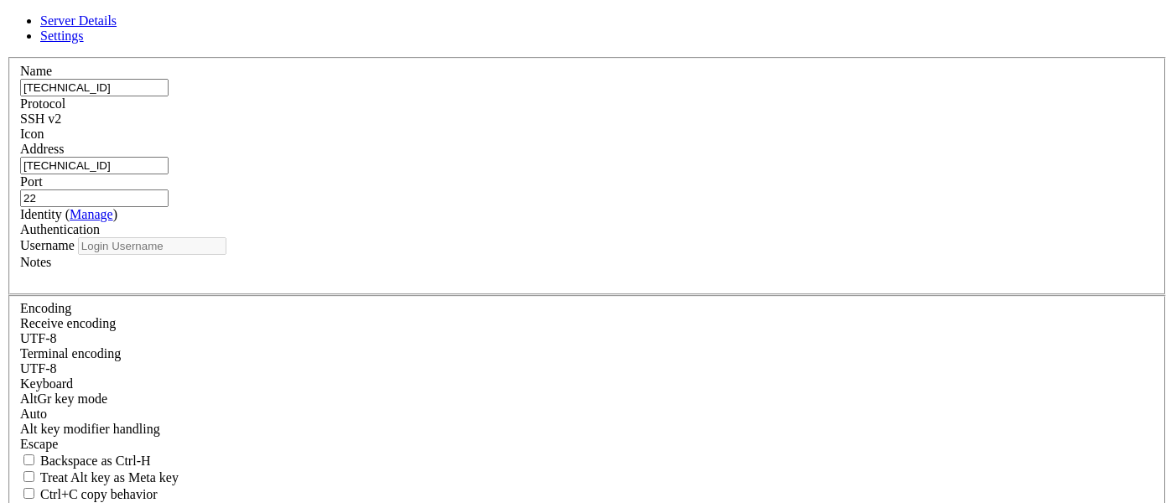
type input "devopsadmin"
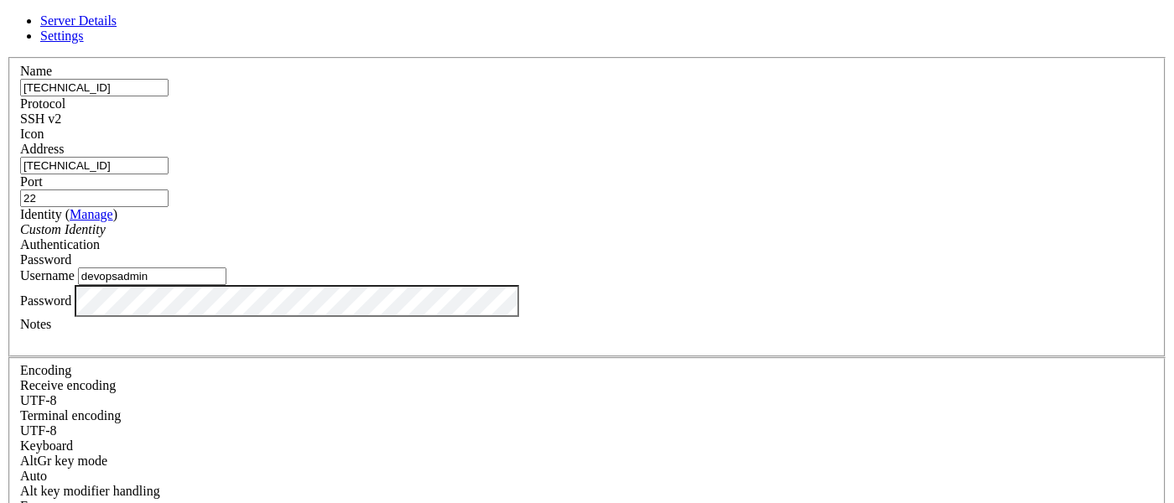
click at [169, 174] on input "[TECHNICAL_ID]" at bounding box center [94, 166] width 148 height 18
paste input "7.191.153"
type input "[TECHNICAL_ID]"
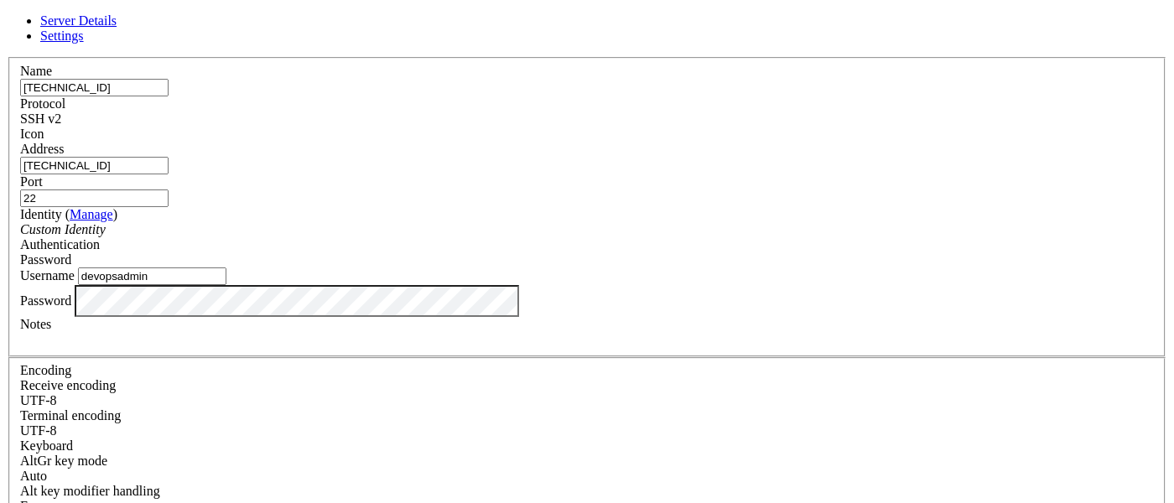
click at [169, 96] on input "[TECHNICAL_ID]" at bounding box center [94, 88] width 148 height 18
paste input "7.191.153"
type input "[TECHNICAL_ID]"
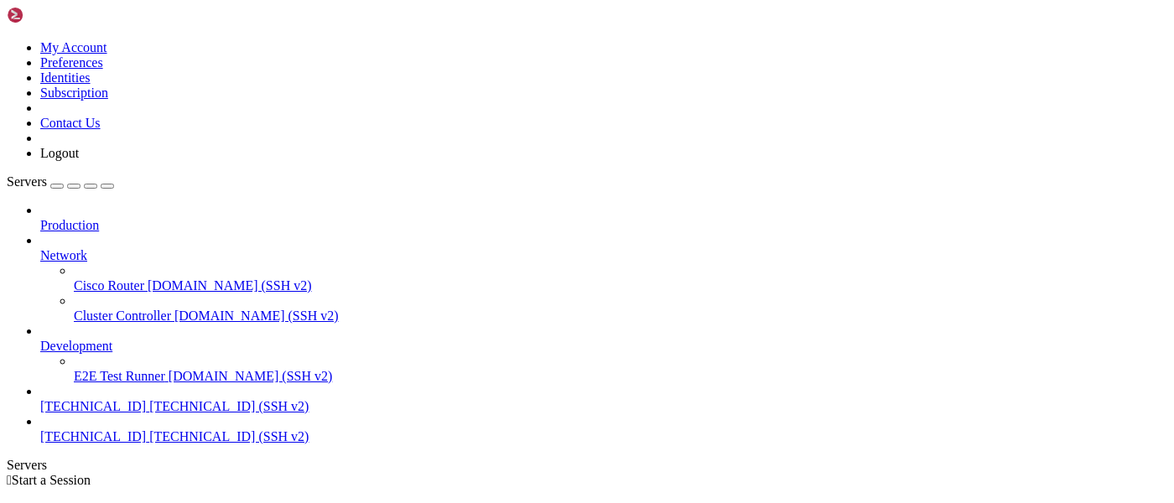
click at [311, 501] on div "" at bounding box center [603, 508] width 1127 height 15
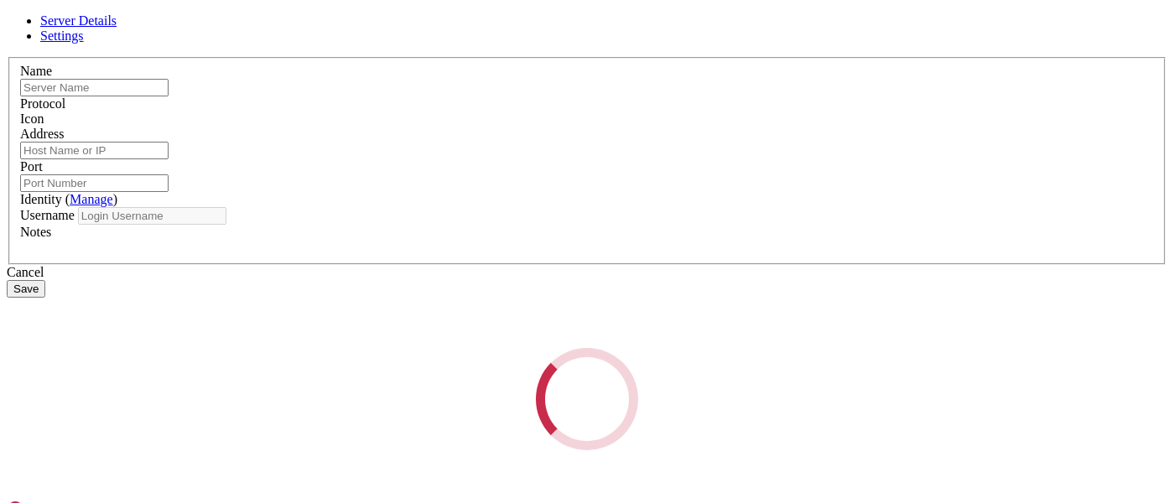
type input "[TECHNICAL_ID]"
type input "22"
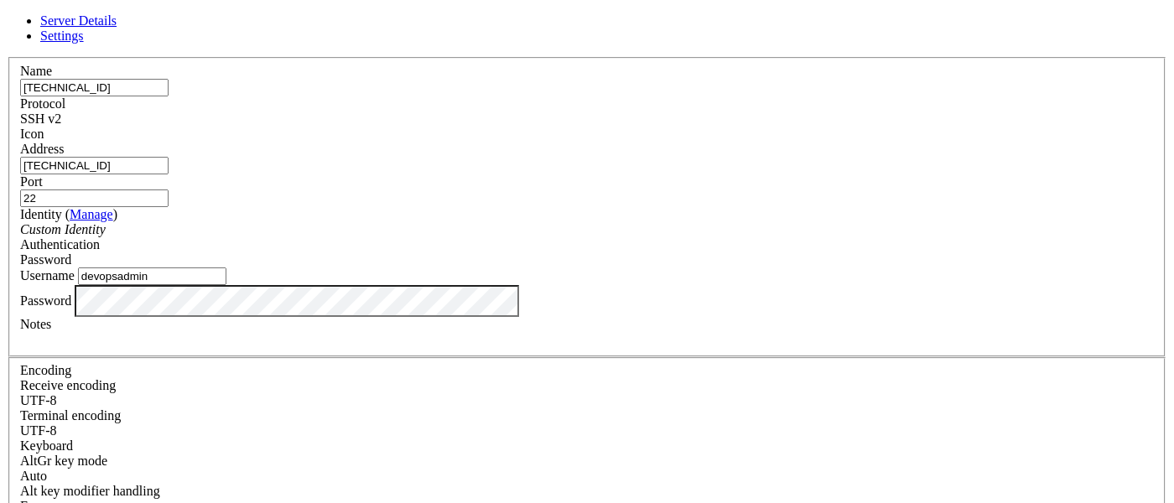
click at [226, 285] on input "devopsadmin" at bounding box center [152, 276] width 148 height 18
paste input "trackapp"
type input "trackapp"
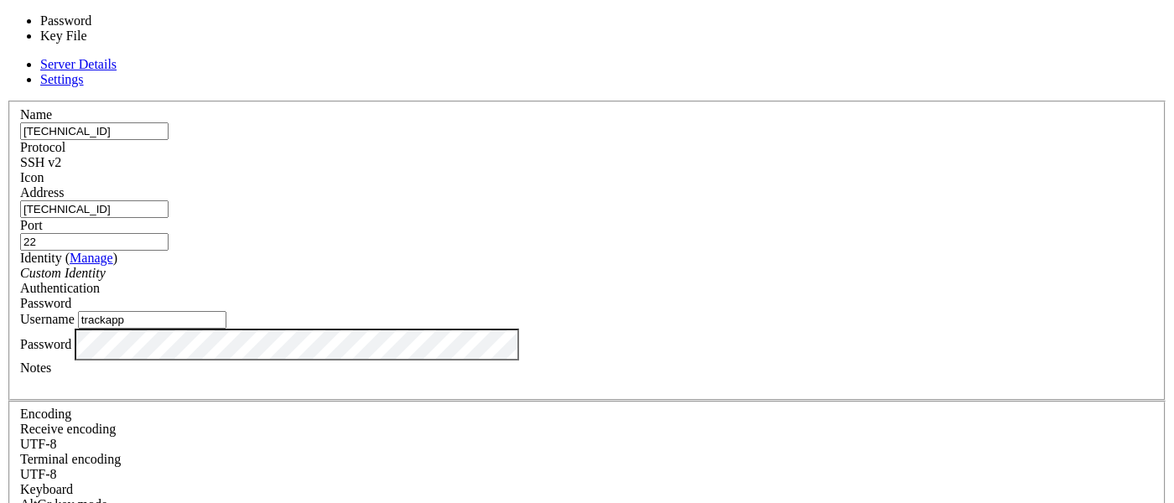
click at [736, 296] on div "Password" at bounding box center [587, 303] width 1134 height 15
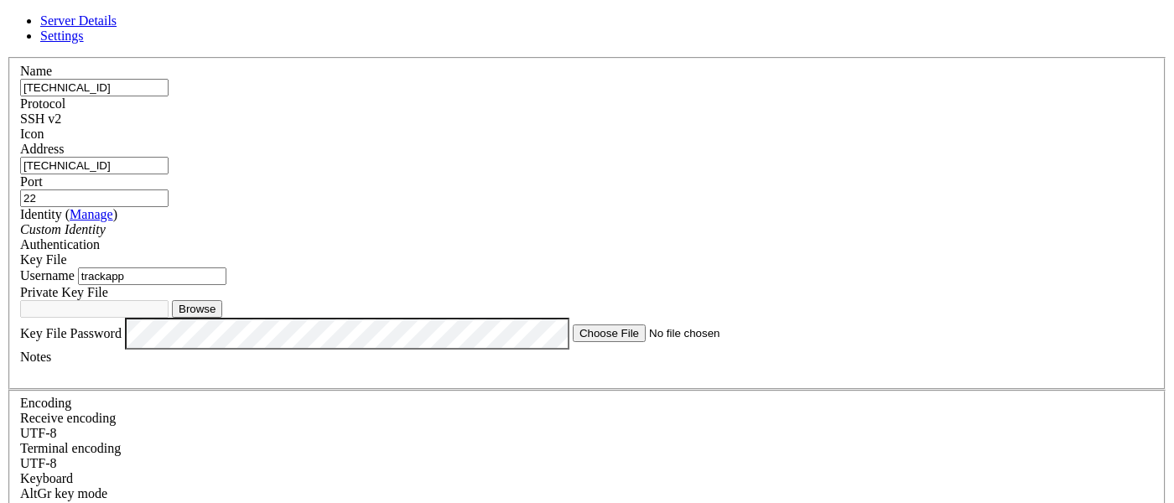
click at [222, 318] on button "Browse" at bounding box center [197, 309] width 50 height 18
type input "trackappcloud"
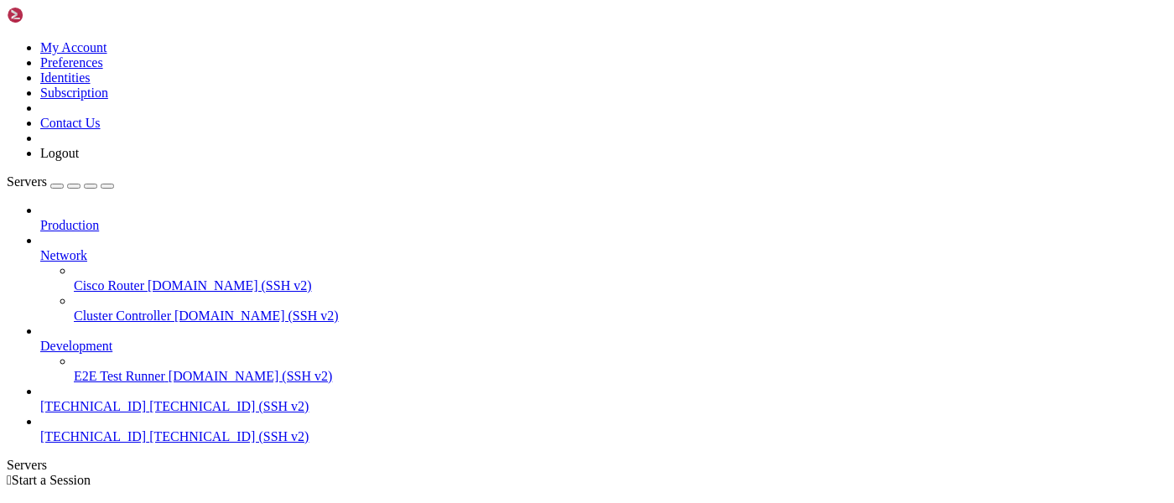
click at [314, 501] on div "" at bounding box center [603, 508] width 1127 height 15
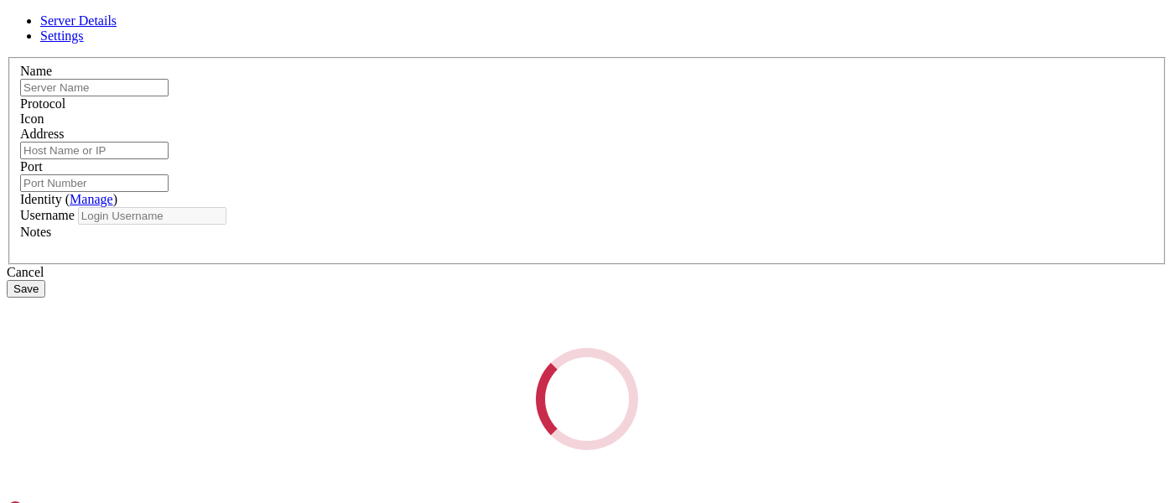
type input "[TECHNICAL_ID]"
type input "22"
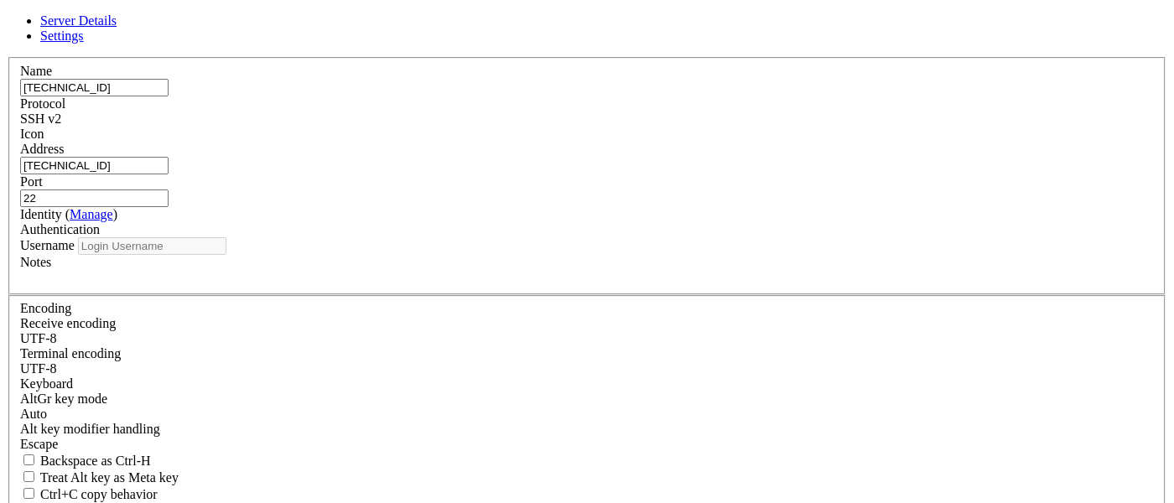
type input "trackapp"
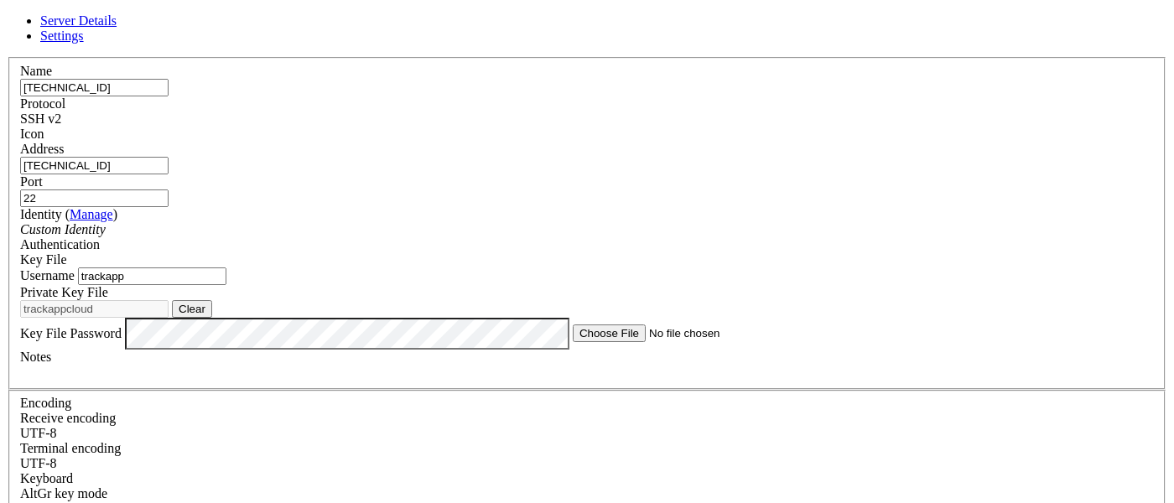
click at [169, 96] on input "[TECHNICAL_ID]" at bounding box center [94, 88] width 148 height 18
paste input "51.218.18"
type input "[TECHNICAL_ID]"
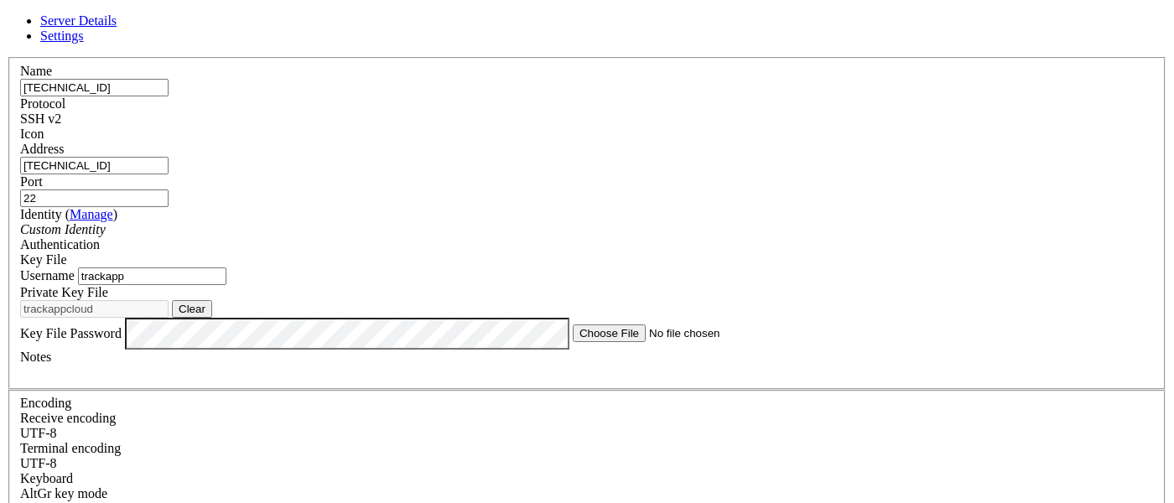
click at [169, 174] on input "[TECHNICAL_ID]" at bounding box center [94, 166] width 148 height 18
paste input "51.218.18"
type input "[TECHNICAL_ID]"
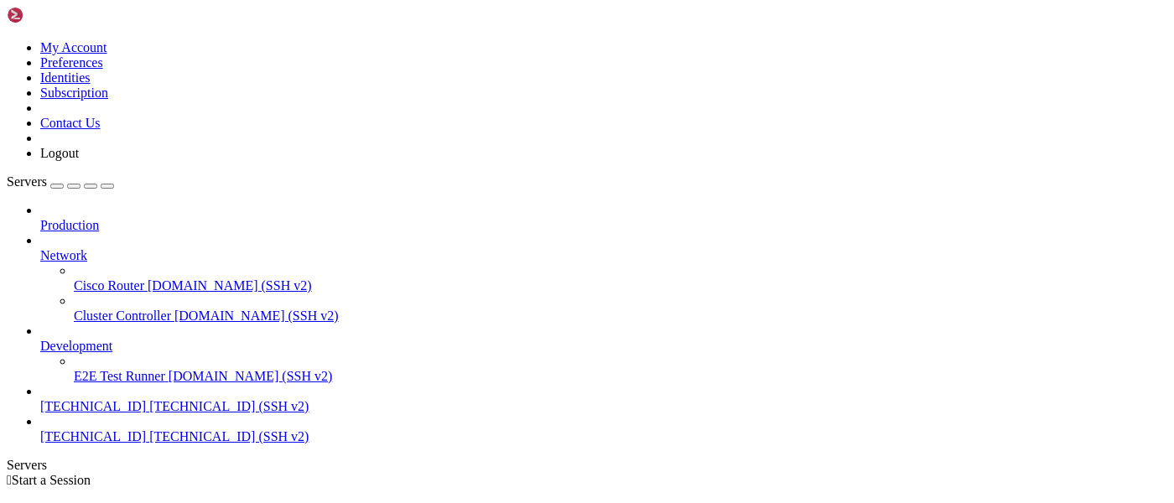
click at [310, 501] on div "" at bounding box center [603, 508] width 1127 height 15
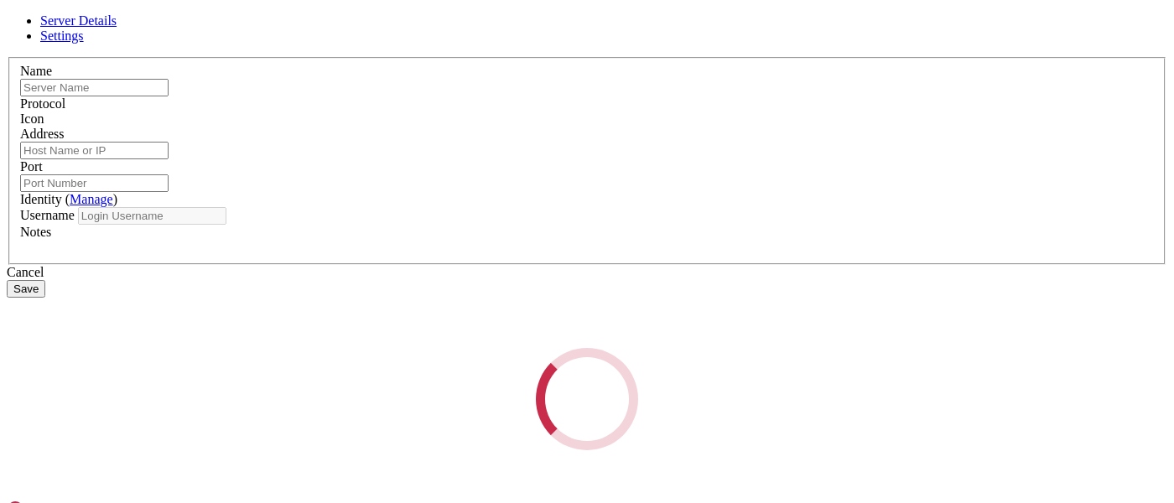
type input "[TECHNICAL_ID]"
type input "22"
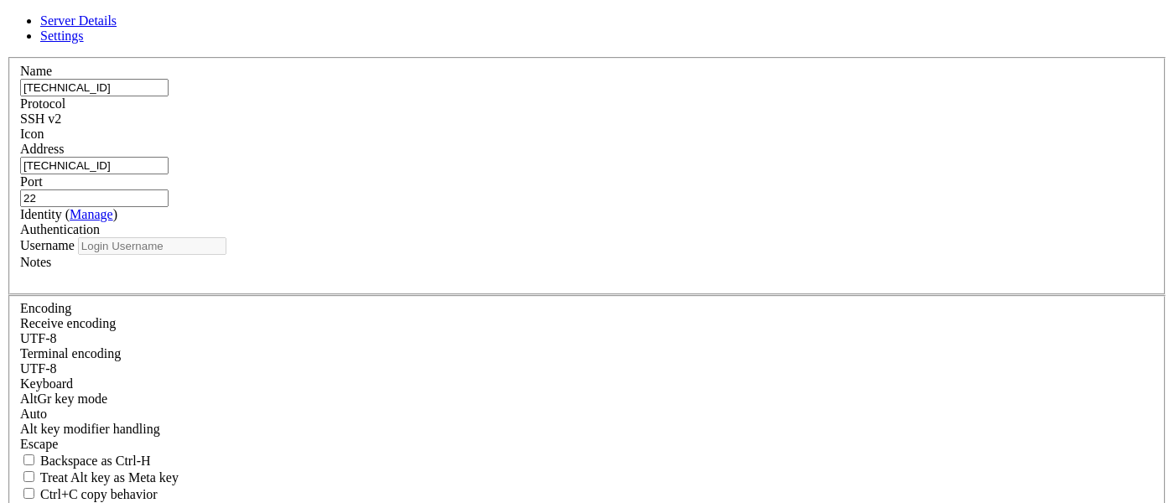
type input "trackapp"
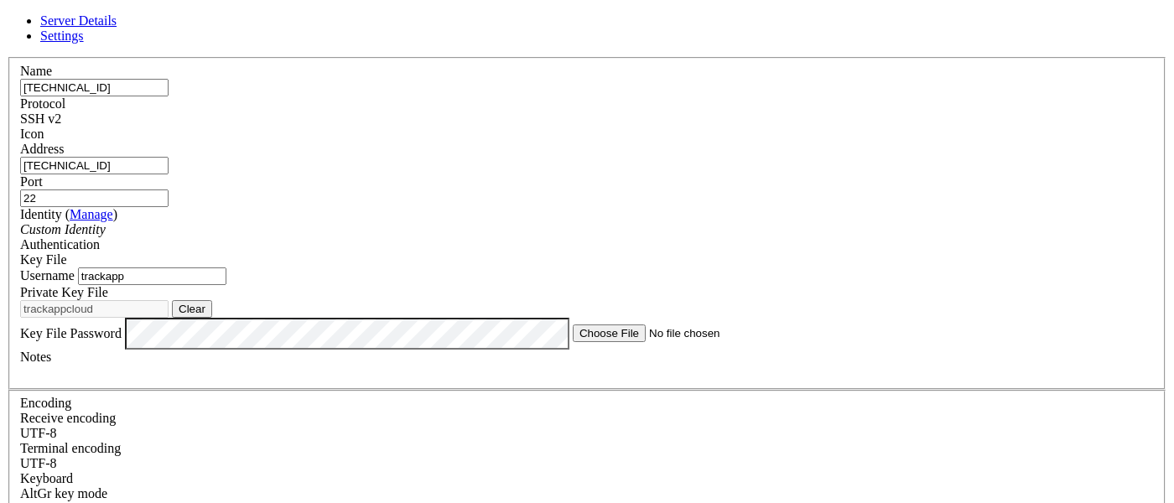
click at [418, 96] on div "Name [TECHNICAL_ID]" at bounding box center [587, 80] width 1134 height 33
click at [169, 96] on input "[TECHNICAL_ID]" at bounding box center [94, 88] width 148 height 18
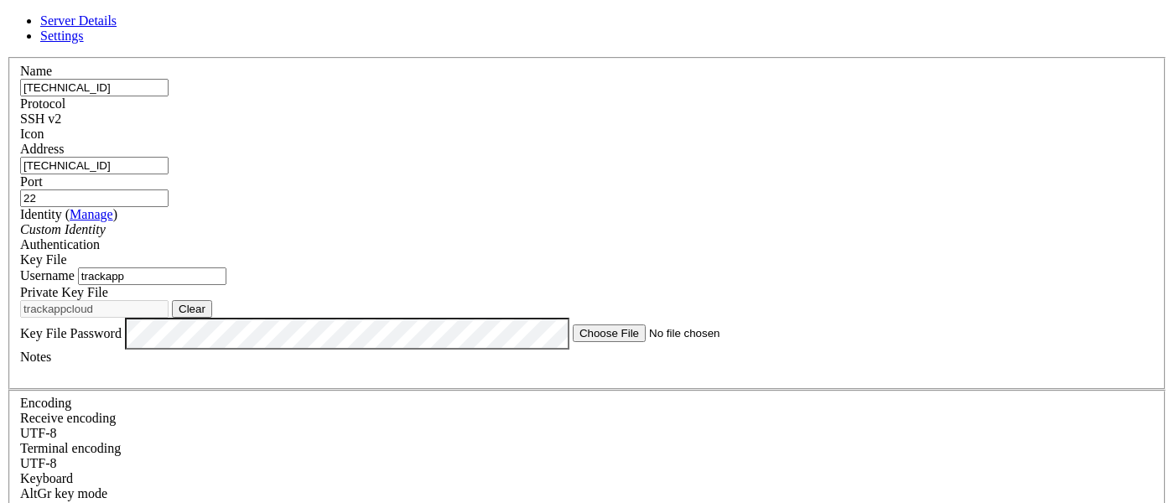
paste input "[TECHNICAL_ID]"
type input "[TECHNICAL_ID]"
click at [169, 174] on input "[TECHNICAL_ID]" at bounding box center [94, 166] width 148 height 18
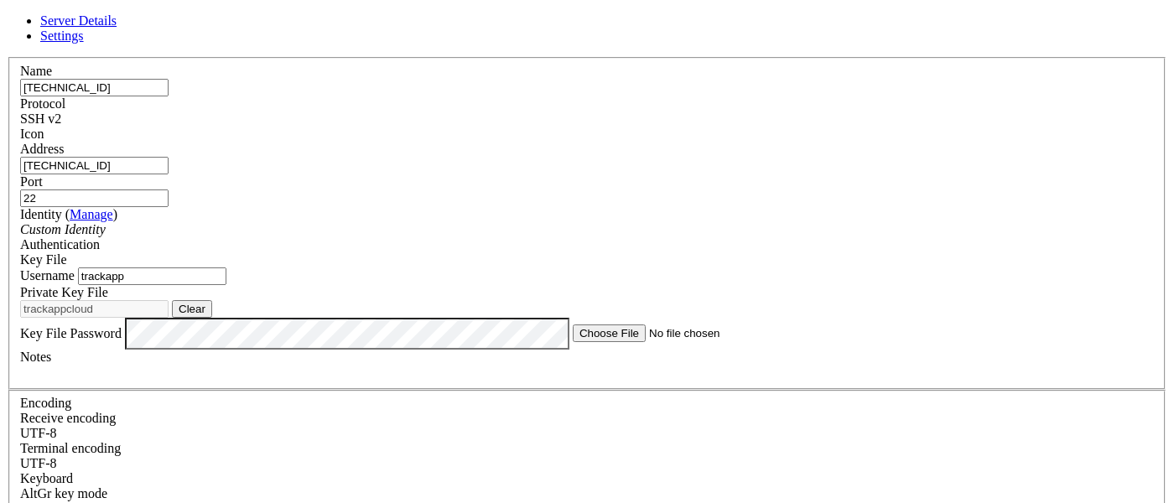
paste input "[TECHNICAL_ID]"
type input "[TECHNICAL_ID]"
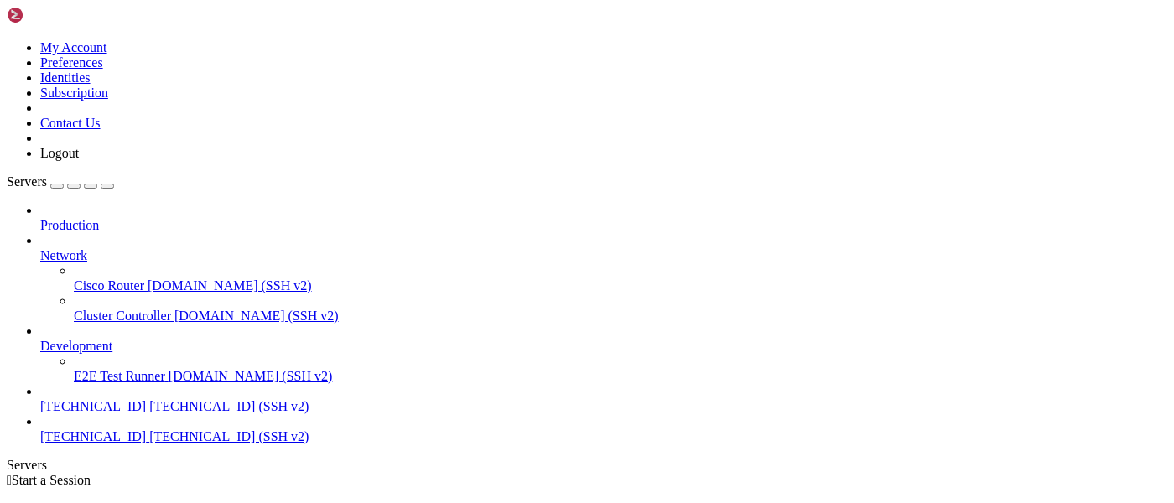
click at [149, 399] on span "[TECHNICAL_ID] (SSH v2)" at bounding box center [228, 406] width 159 height 14
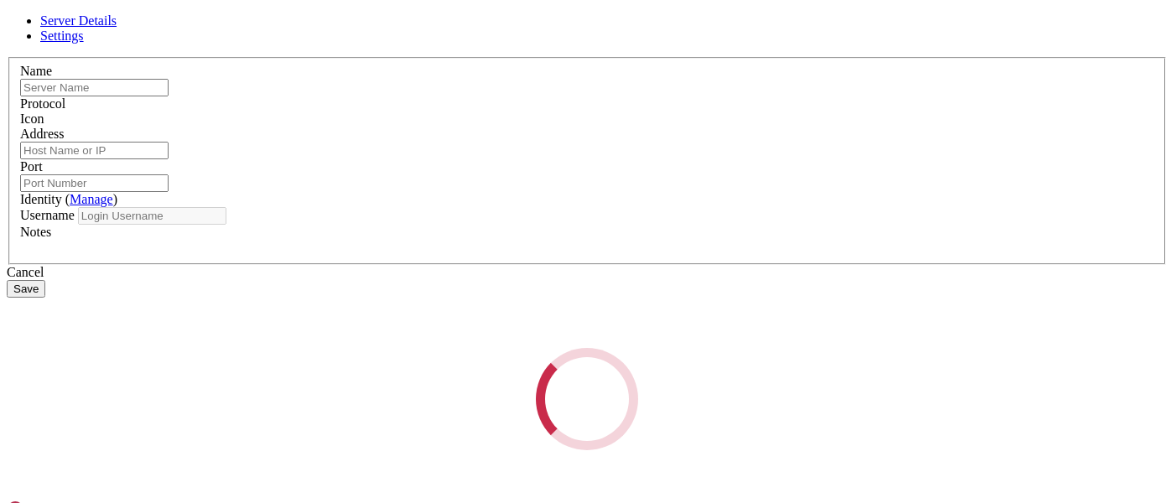
type input "[TECHNICAL_ID]"
type input "22"
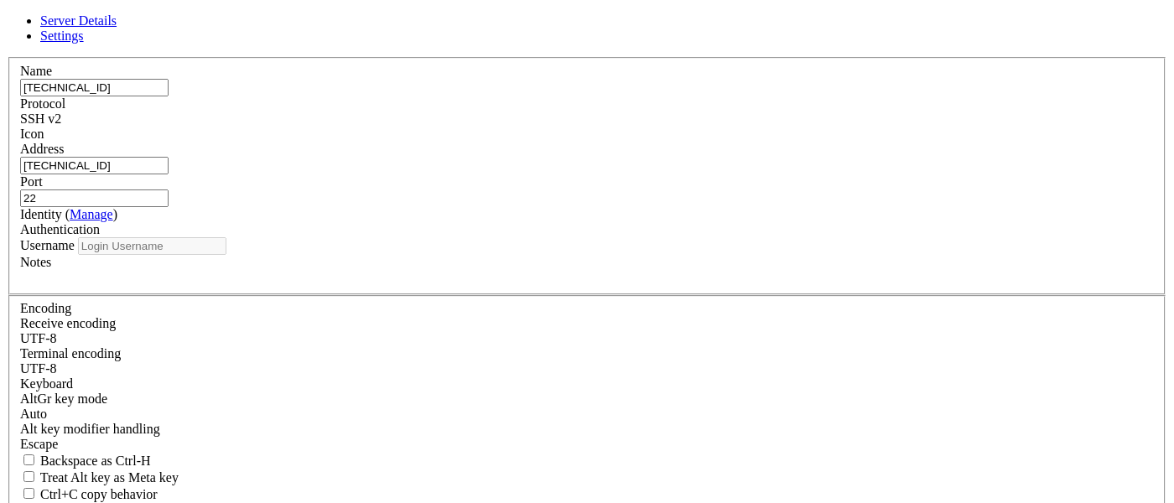
type input "[PERSON_NAME]"
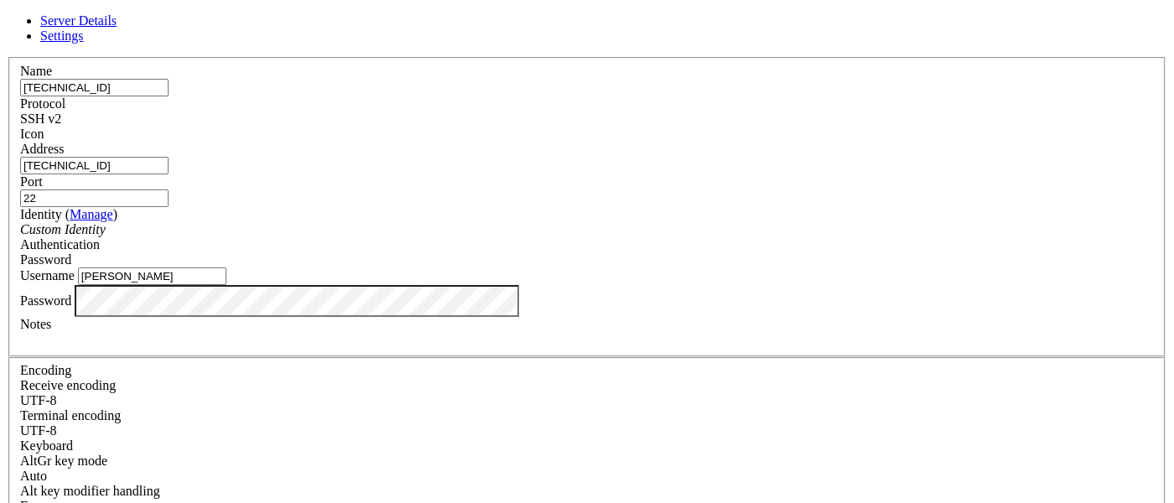
click at [169, 169] on input "[TECHNICAL_ID]" at bounding box center [94, 166] width 148 height 18
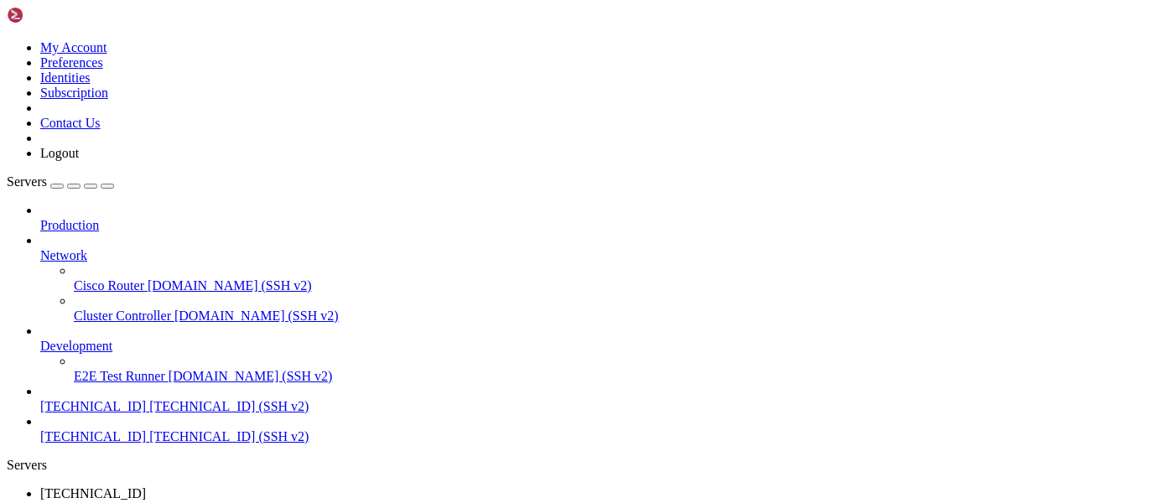
click at [149, 429] on span "[TECHNICAL_ID] (SSH v2)" at bounding box center [228, 436] width 159 height 14
click at [57, 186] on div "button" at bounding box center [57, 186] width 0 height 0
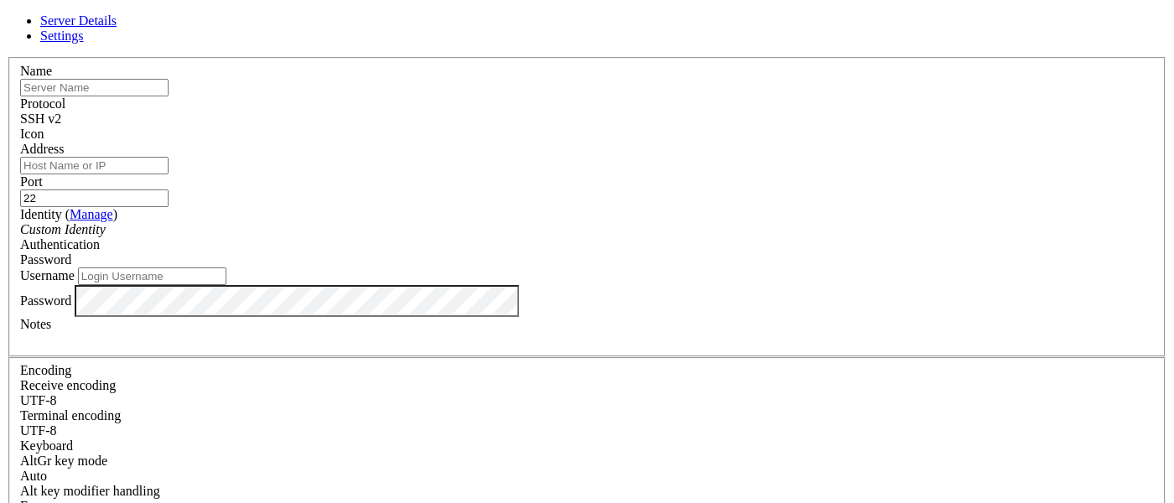
click at [169, 96] on input "text" at bounding box center [94, 88] width 148 height 18
paste input "[TECHNICAL_ID]"
type input "[TECHNICAL_ID]"
click at [169, 174] on input "Address" at bounding box center [94, 166] width 148 height 18
paste input "[TECHNICAL_ID]"
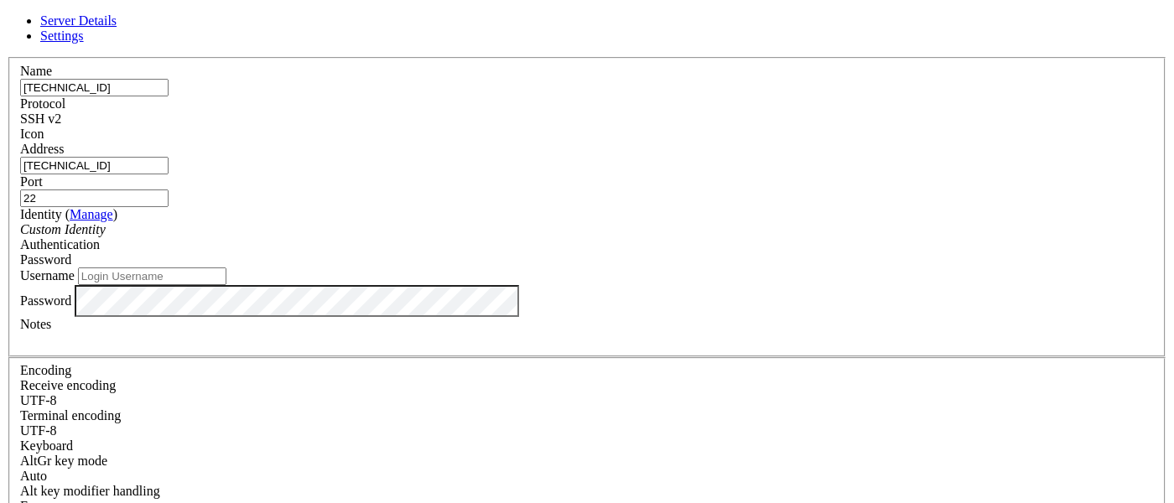
type input "[TECHNICAL_ID]"
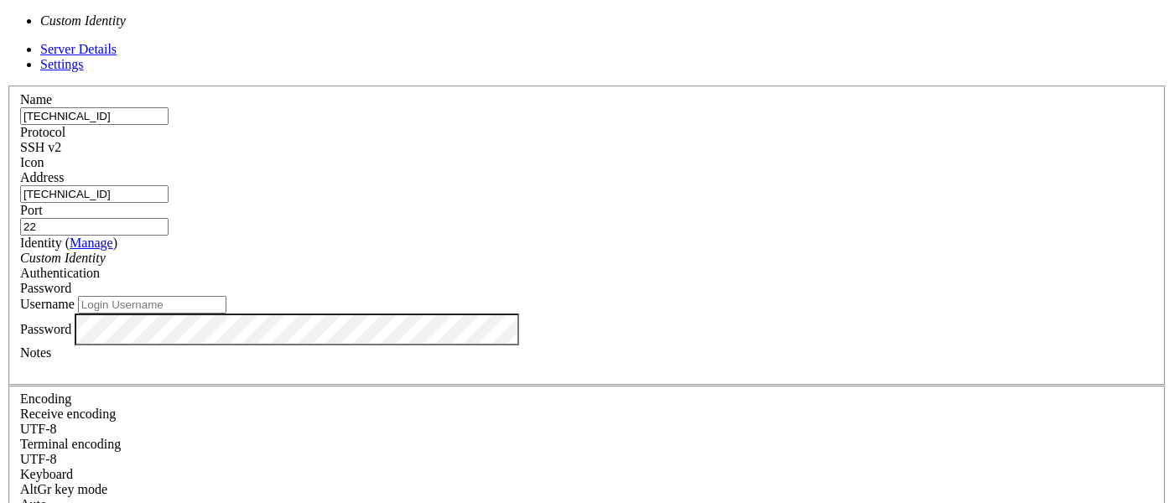
click at [464, 251] on div "Custom Identity" at bounding box center [587, 258] width 1134 height 15
click at [226, 309] on input "Username" at bounding box center [152, 305] width 148 height 18
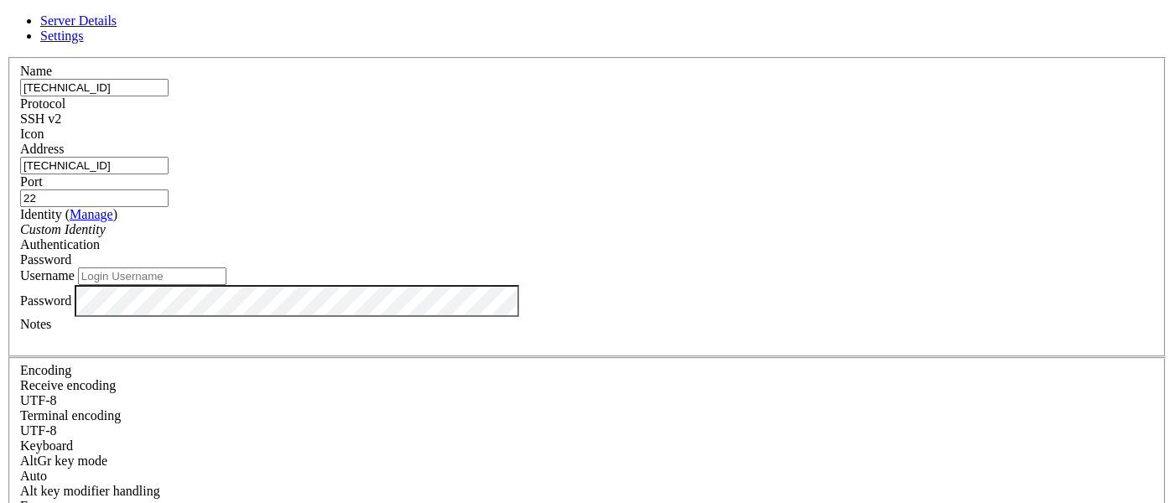
paste input "devopsadmin"
type input "devopsadmin"
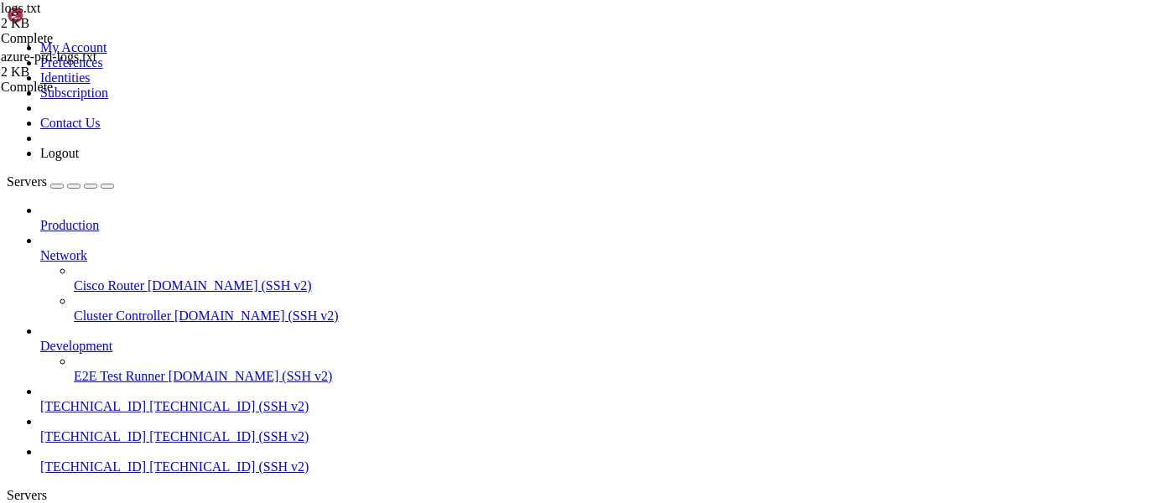
type input "/home/Admin01"
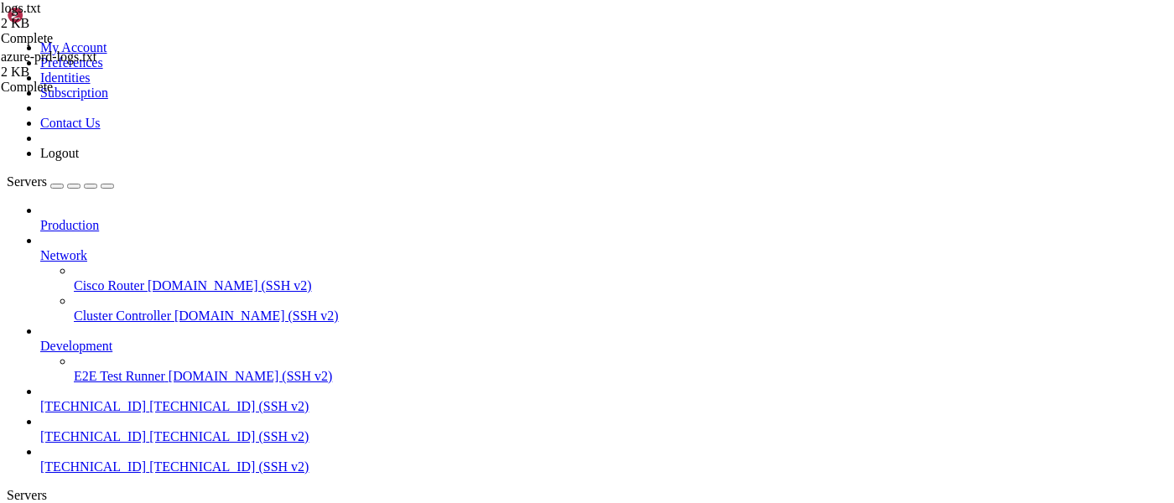
paste textarea "/home/Admin01"
type textarea "/home/Admin01"
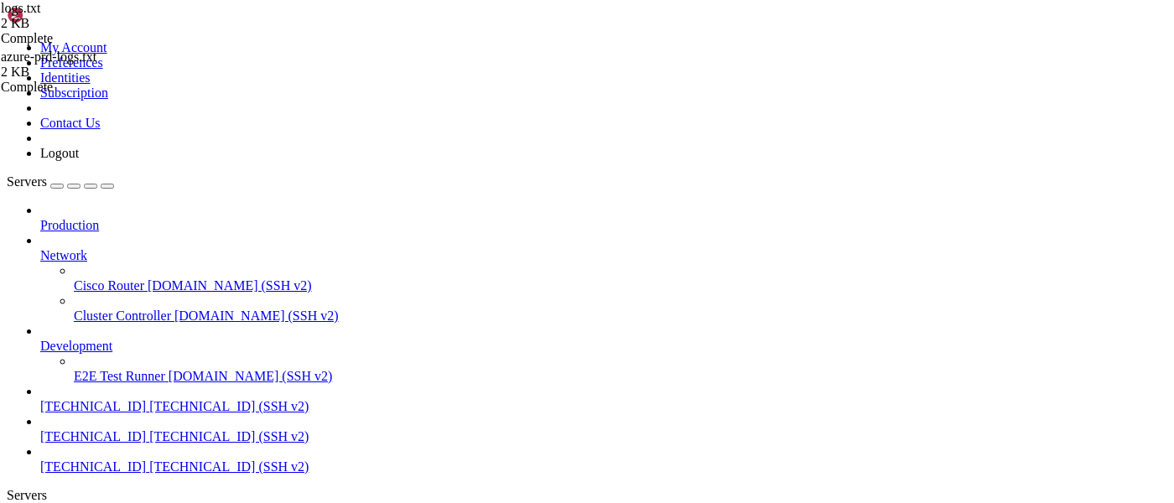
scroll to position [13, 0]
paste textarea "/home/Admin01"
type textarea "/home/Admin01"
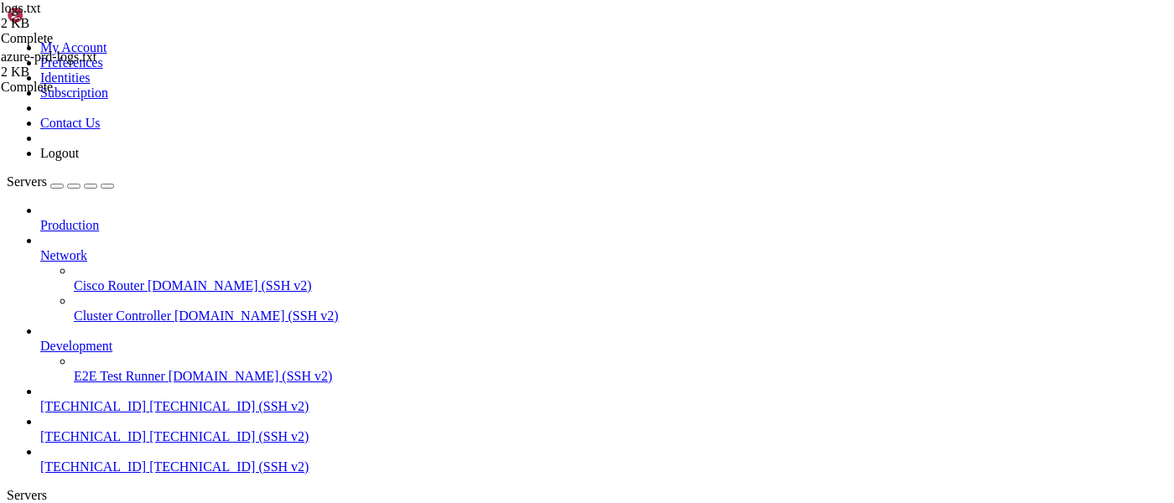
type input "/home/Admin01/manu-server2.0/venv"
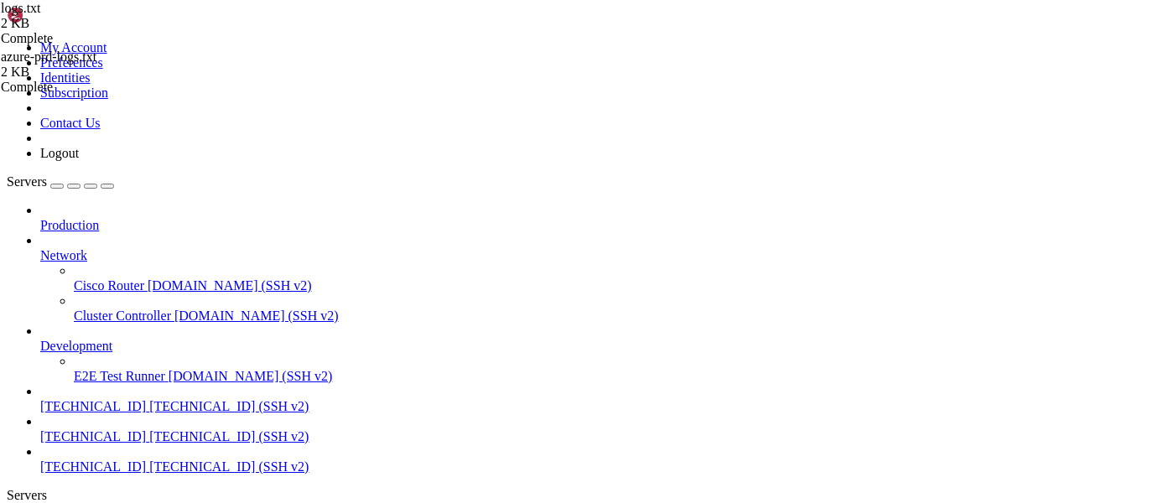
scroll to position [0, 0]
drag, startPoint x: 409, startPoint y: 1166, endPoint x: 312, endPoint y: 1166, distance: 97.3
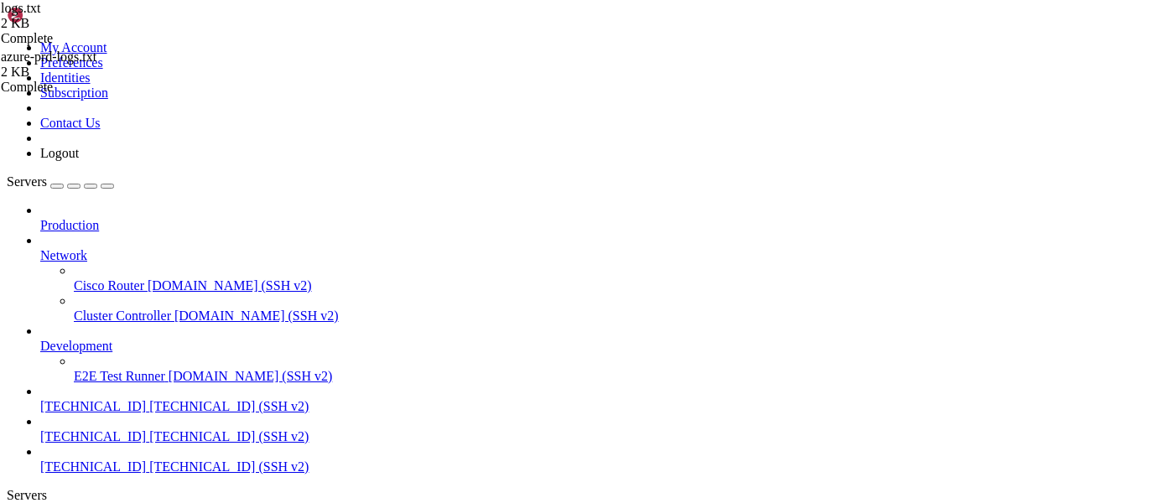
copy x-row "/home/Admin01/"
paste textarea "/home/Admin01/"
type textarea "/home/Admin01/"
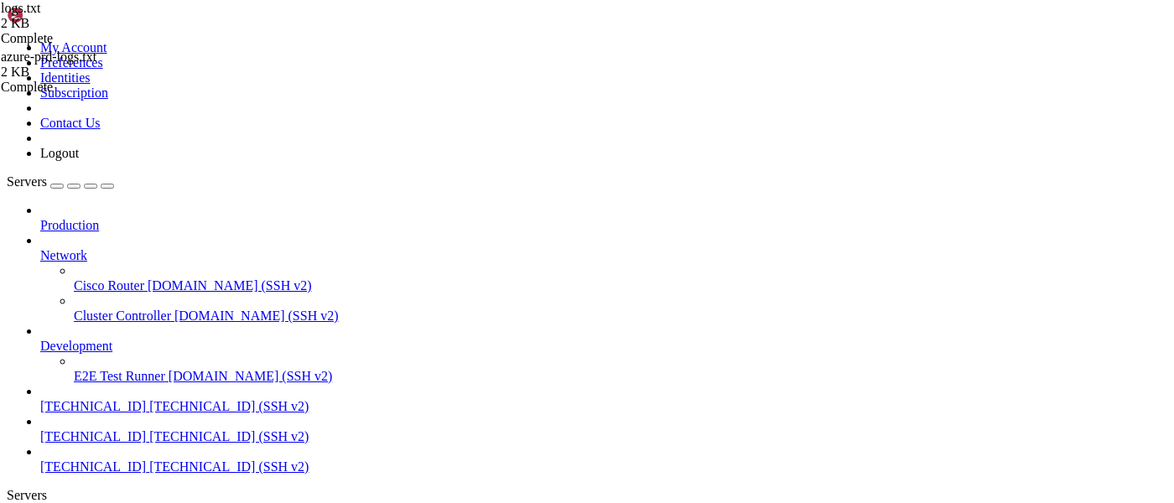
copy x-row "authorized_keys"
paste textarea "authorized_keys"
type textarea "authorized_keys"
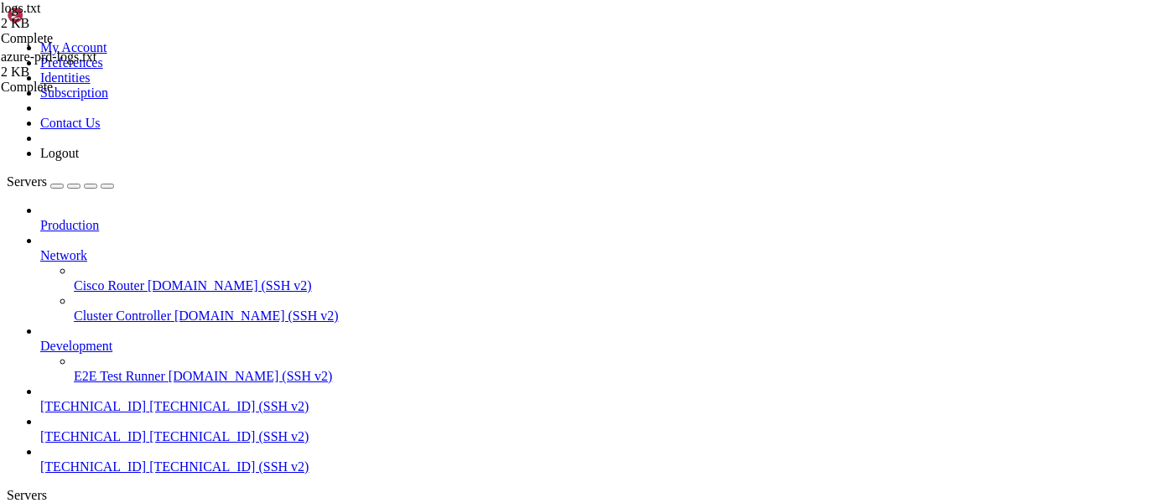
drag, startPoint x: 356, startPoint y: 61, endPoint x: 595, endPoint y: 61, distance: 239.0
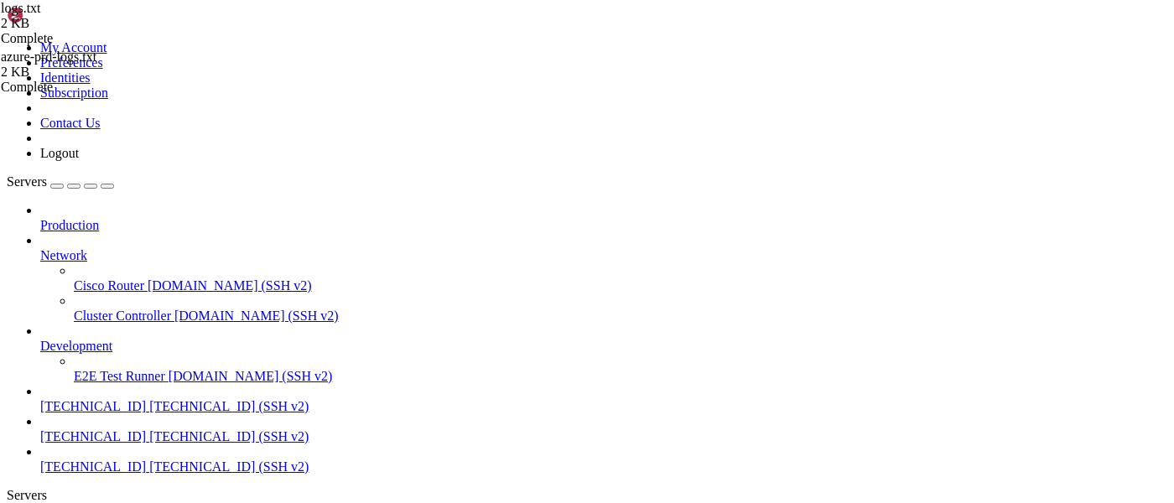
type input "/home/Admin01"
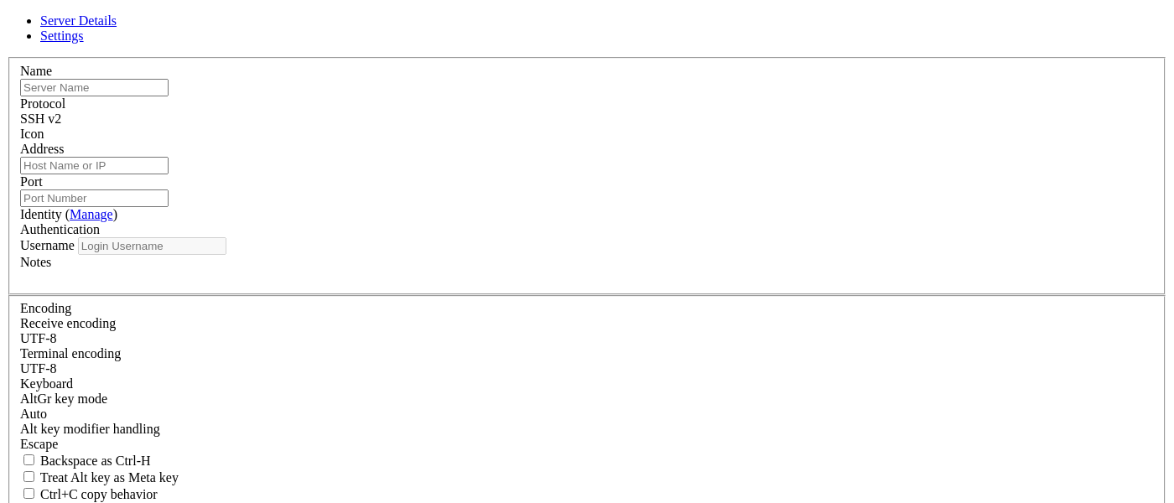
type input "[TECHNICAL_ID]"
type input "22"
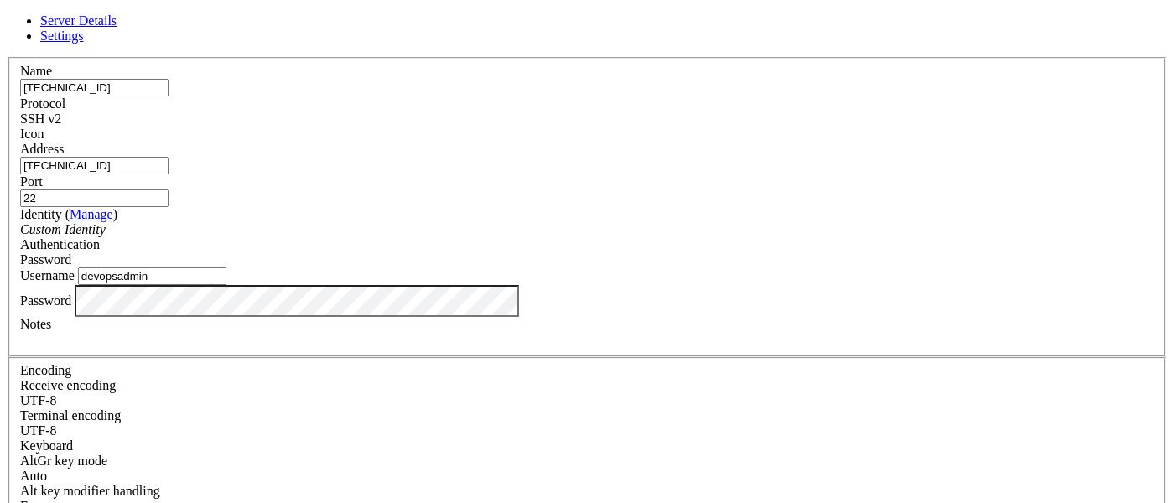
click at [226, 285] on input "devopsadmin" at bounding box center [152, 276] width 148 height 18
paste input "Admin01"
type input "Admin01"
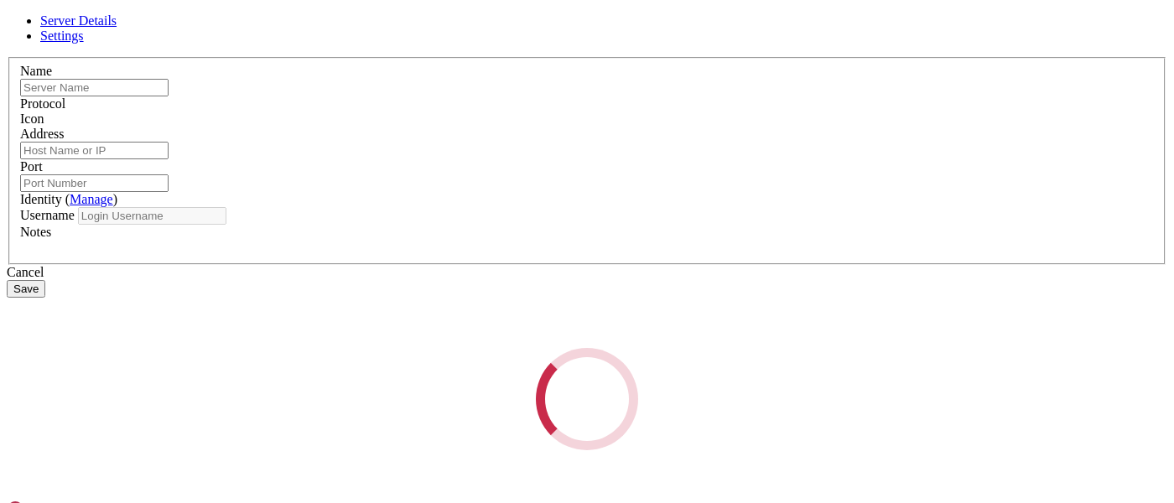
type input "[TECHNICAL_ID]"
type input "22"
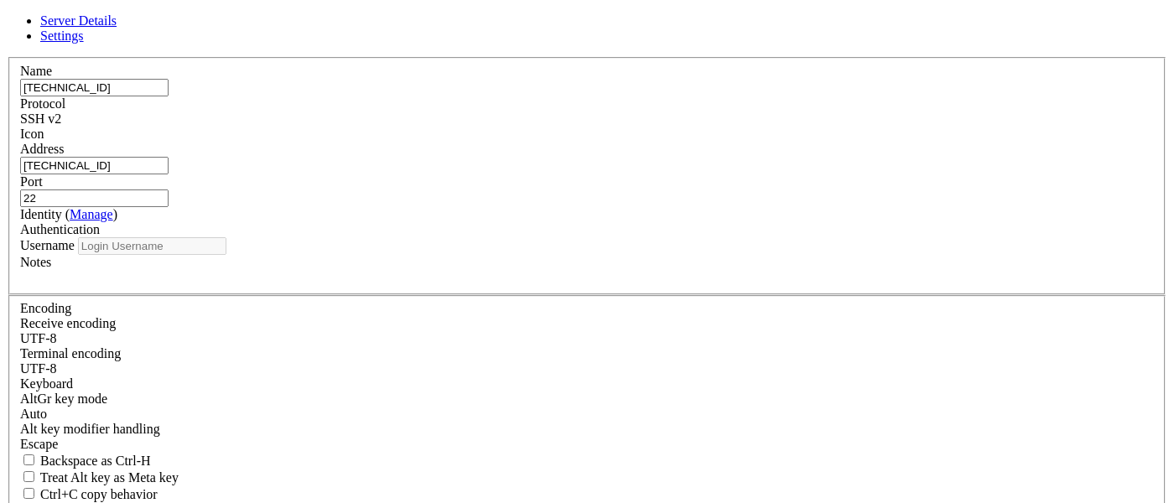
type input "Admin01"
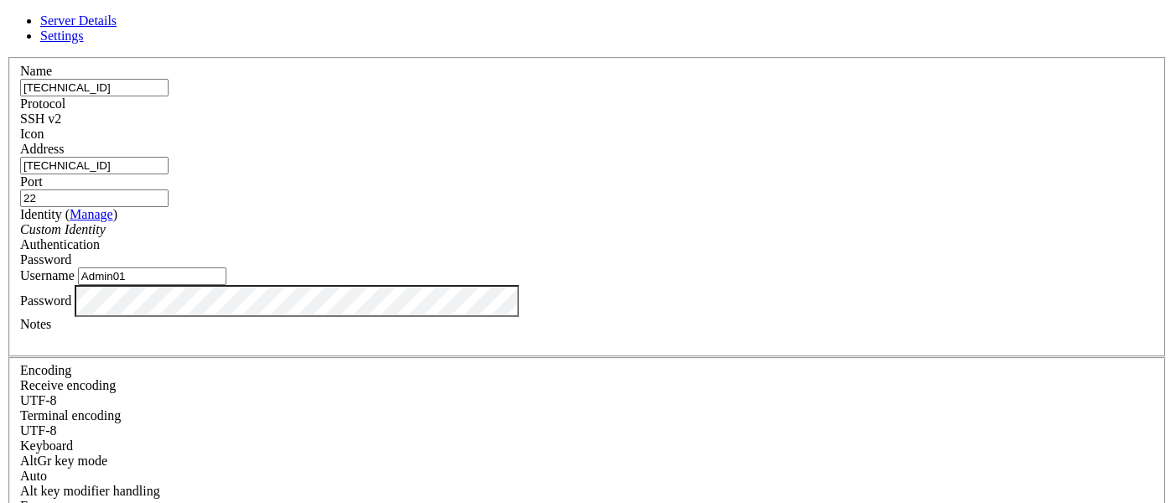
click at [425, 96] on div "Name [TECHNICAL_ID]" at bounding box center [587, 80] width 1134 height 33
click at [169, 96] on input "[TECHNICAL_ID]" at bounding box center [94, 88] width 148 height 18
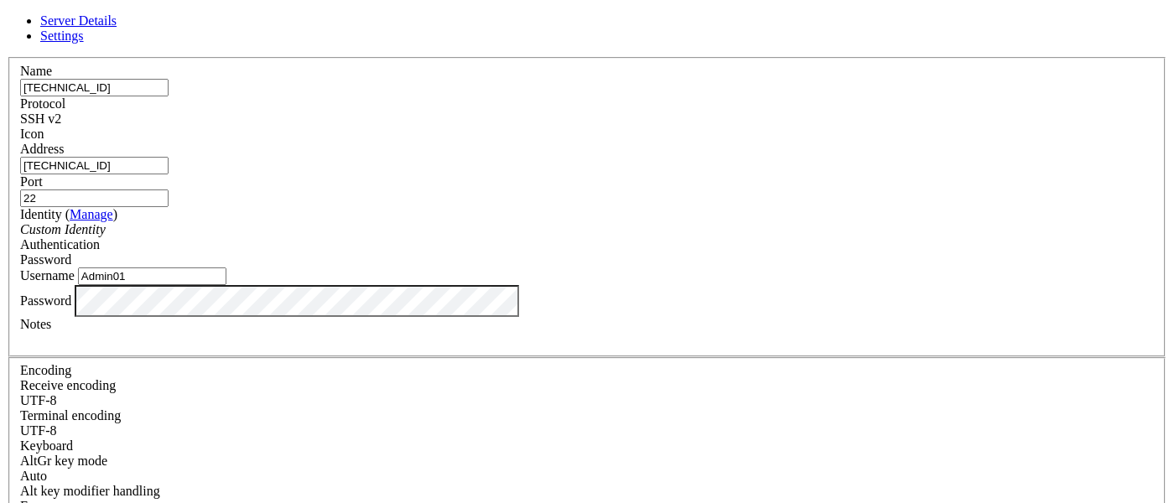
click at [169, 96] on input "[TECHNICAL_ID]" at bounding box center [94, 88] width 148 height 18
paste input "7.191.153"
type input "[TECHNICAL_ID]"
click at [169, 174] on input "[TECHNICAL_ID]" at bounding box center [94, 166] width 148 height 18
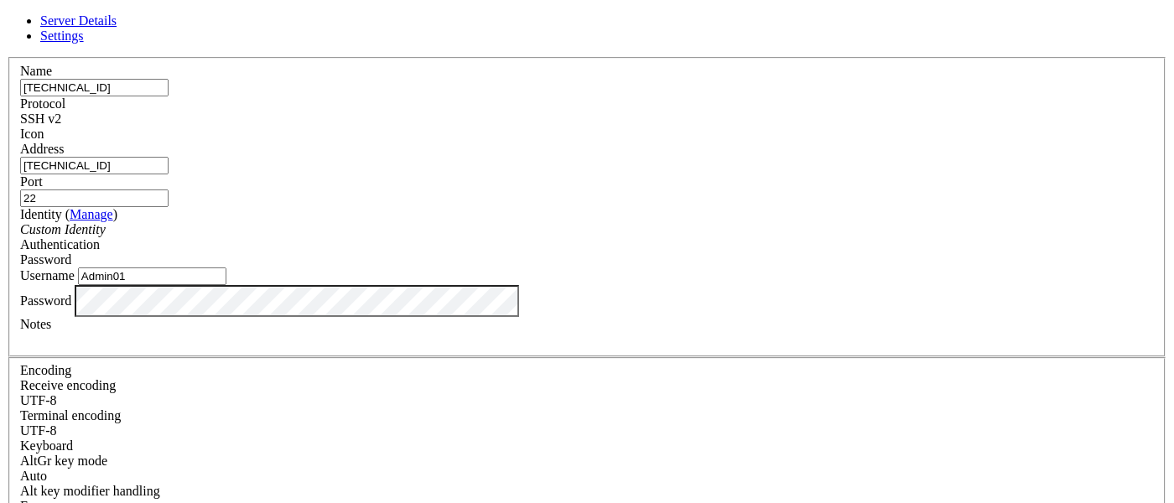
click at [169, 174] on input "[TECHNICAL_ID]" at bounding box center [94, 166] width 148 height 18
paste input "7.191.153"
type input "[TECHNICAL_ID]"
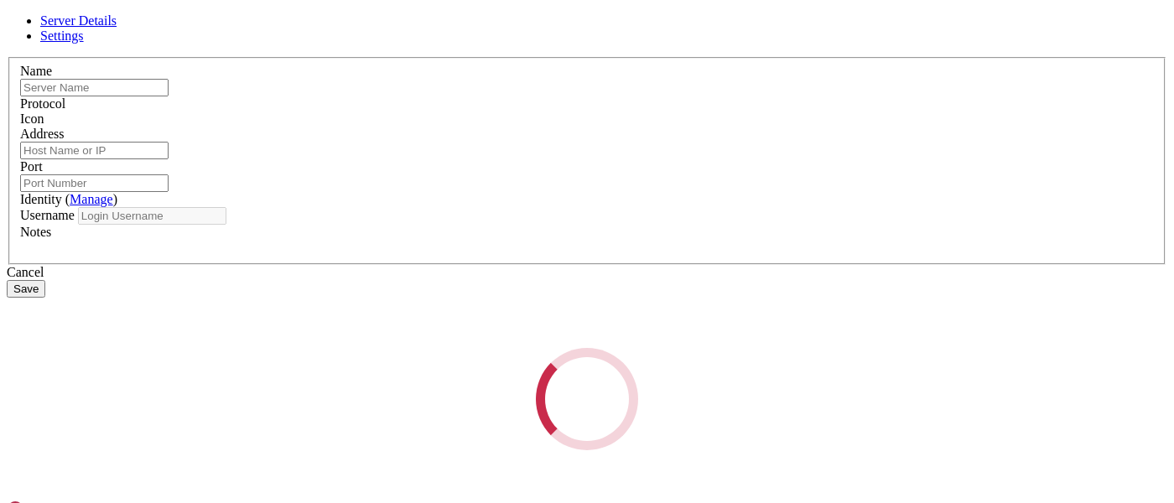
type input "[TECHNICAL_ID]"
type input "22"
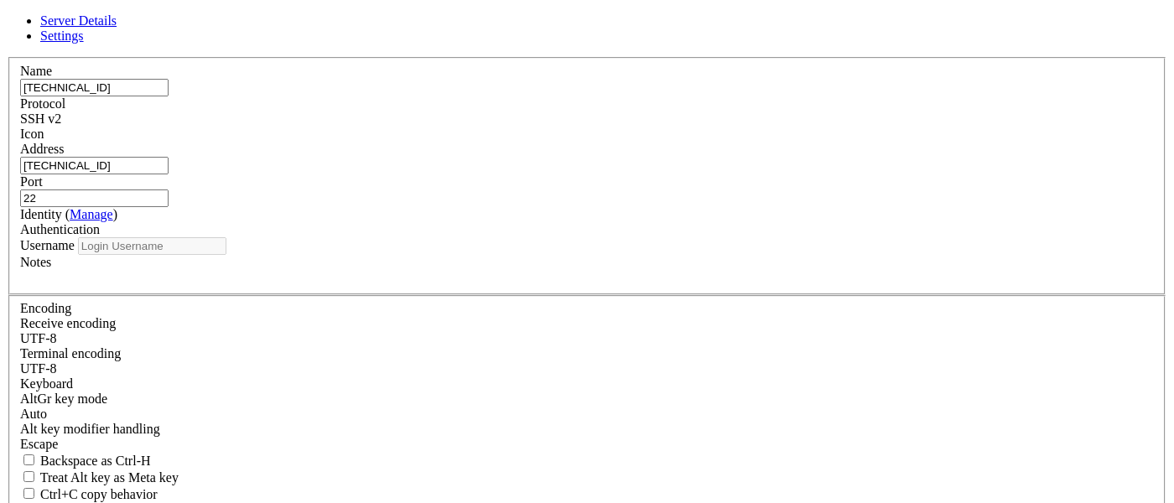
type input "Admin01"
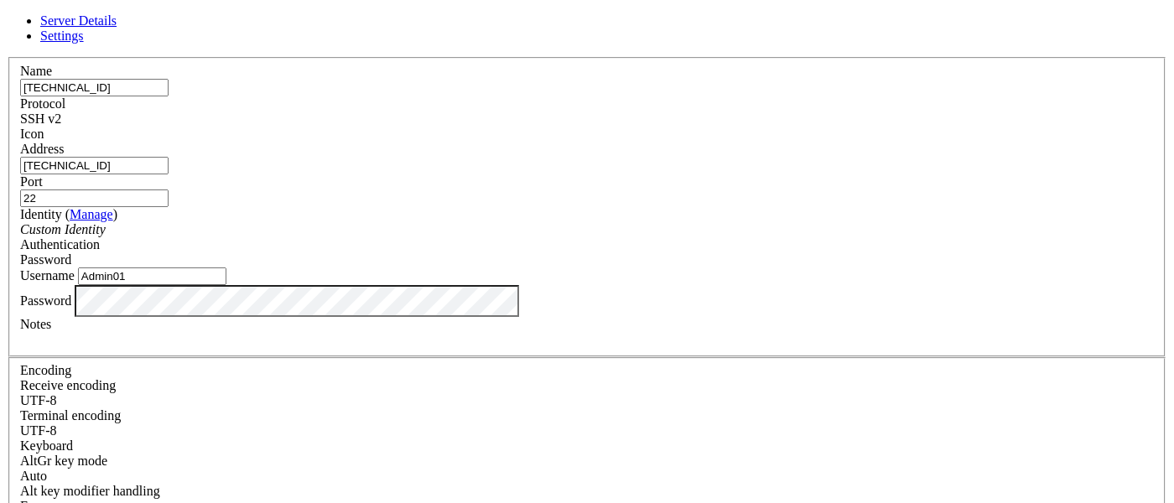
click at [169, 96] on input "[TECHNICAL_ID]" at bounding box center [94, 88] width 148 height 18
paste input "[TECHNICAL_ID]"
type input "[TECHNICAL_ID]"
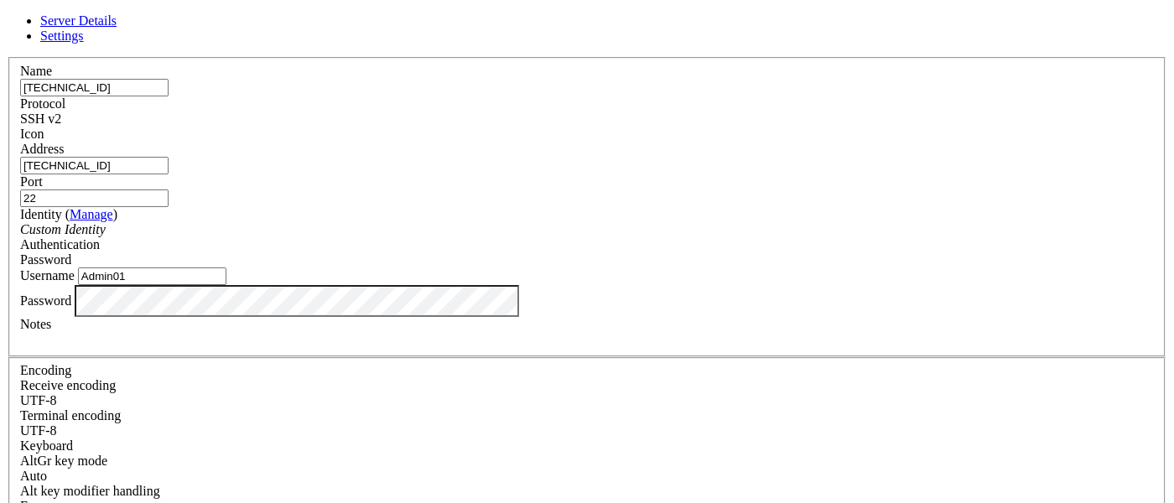
click at [169, 172] on input "[TECHNICAL_ID]" at bounding box center [94, 166] width 148 height 18
paste input "[TECHNICAL_ID]"
type input "[TECHNICAL_ID]"
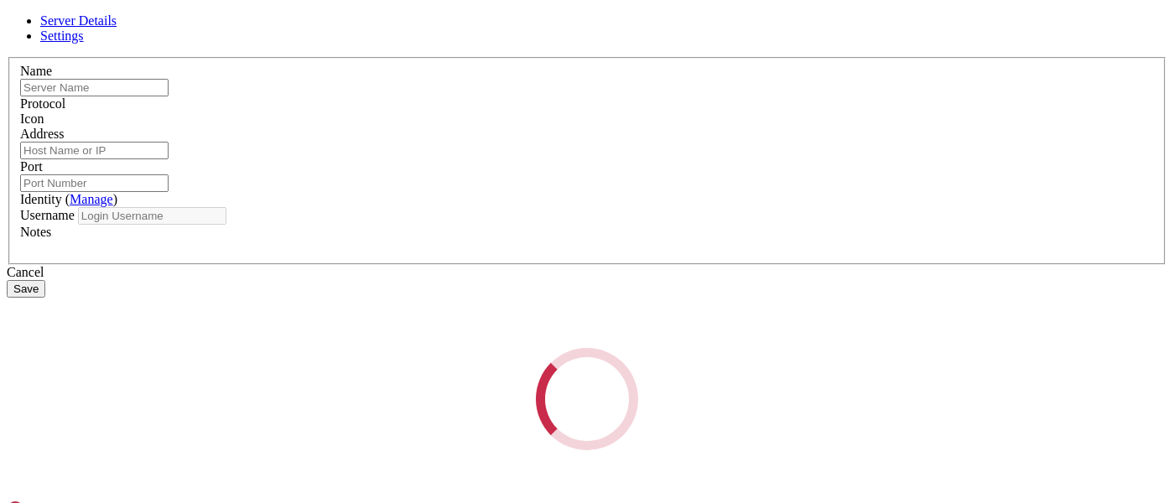
type input "66.175.219.252"
type input "22"
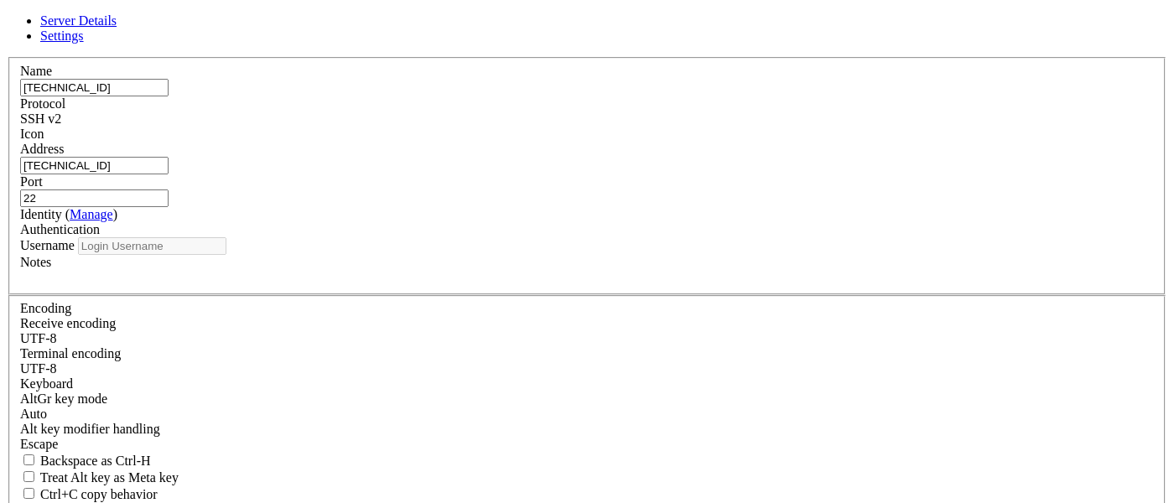
type input "Admin01"
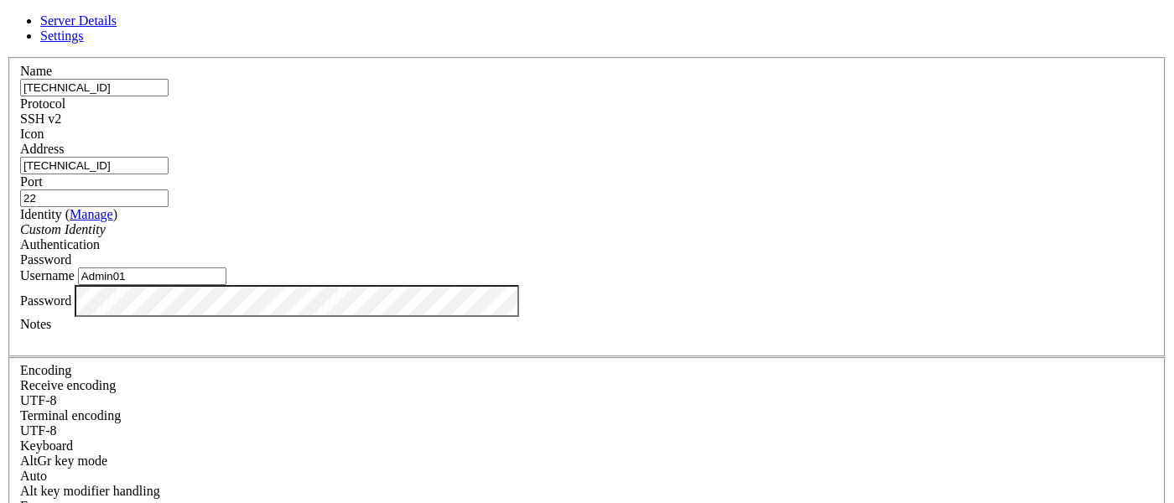
click at [169, 96] on input "[TECHNICAL_ID]" at bounding box center [94, 88] width 148 height 18
paste input "[TECHNICAL_ID]"
type input "[TECHNICAL_ID]"
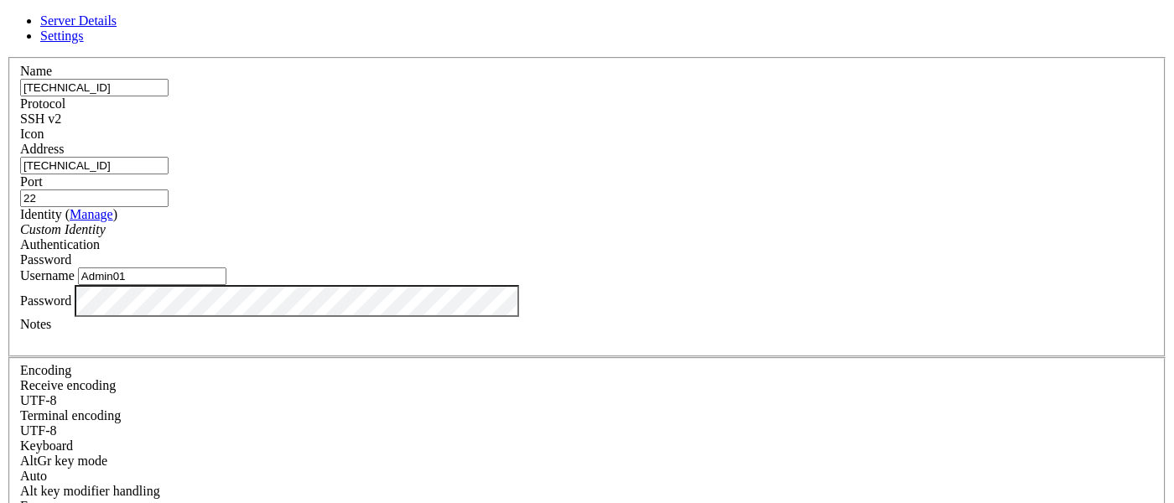
click at [169, 174] on input "[TECHNICAL_ID]" at bounding box center [94, 166] width 148 height 18
paste input "[TECHNICAL_ID]"
type input "[TECHNICAL_ID]"
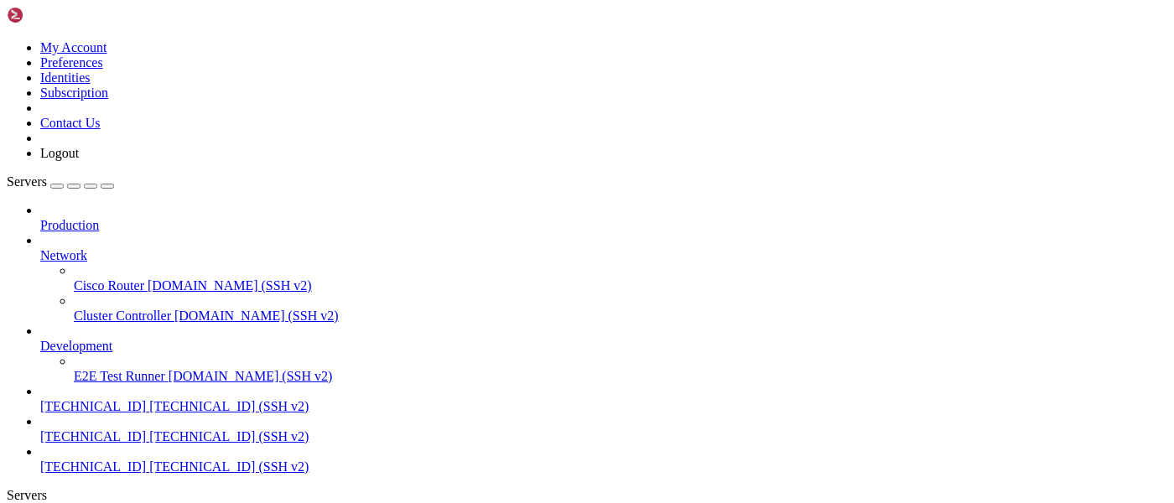
click at [106, 429] on span "[TECHNICAL_ID]" at bounding box center [93, 436] width 106 height 14
click at [149, 399] on span "[TECHNICAL_ID] (SSH v2)" at bounding box center [228, 406] width 159 height 14
click at [97, 429] on span "[TECHNICAL_ID]" at bounding box center [93, 436] width 106 height 14
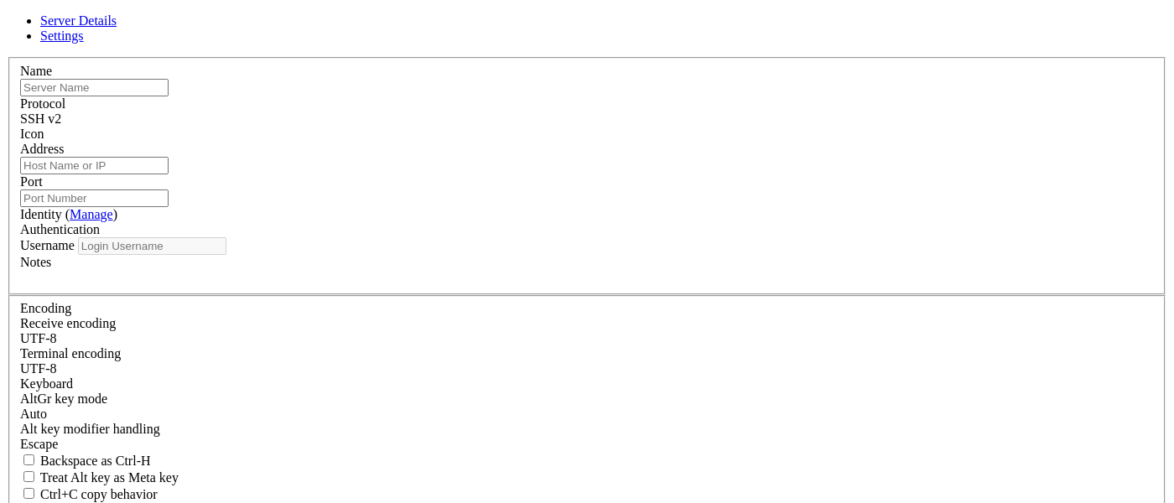
type input "[TECHNICAL_ID]"
type input "22"
type input "trackapp"
